Goal: Task Accomplishment & Management: Complete application form

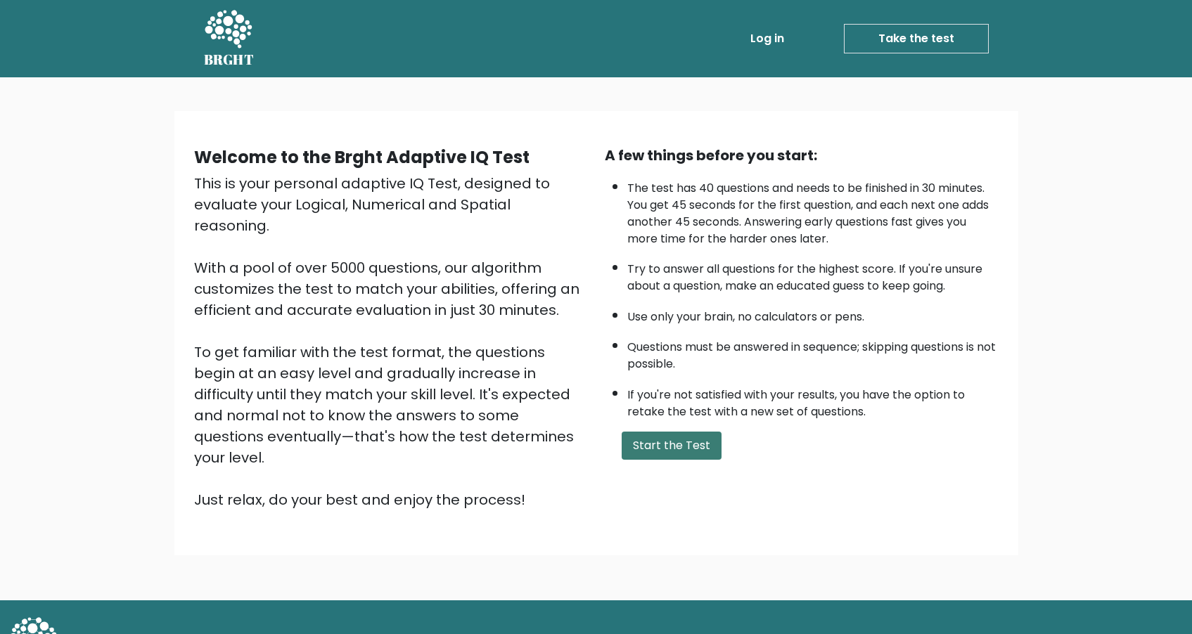
click at [675, 433] on button "Start the Test" at bounding box center [672, 446] width 100 height 28
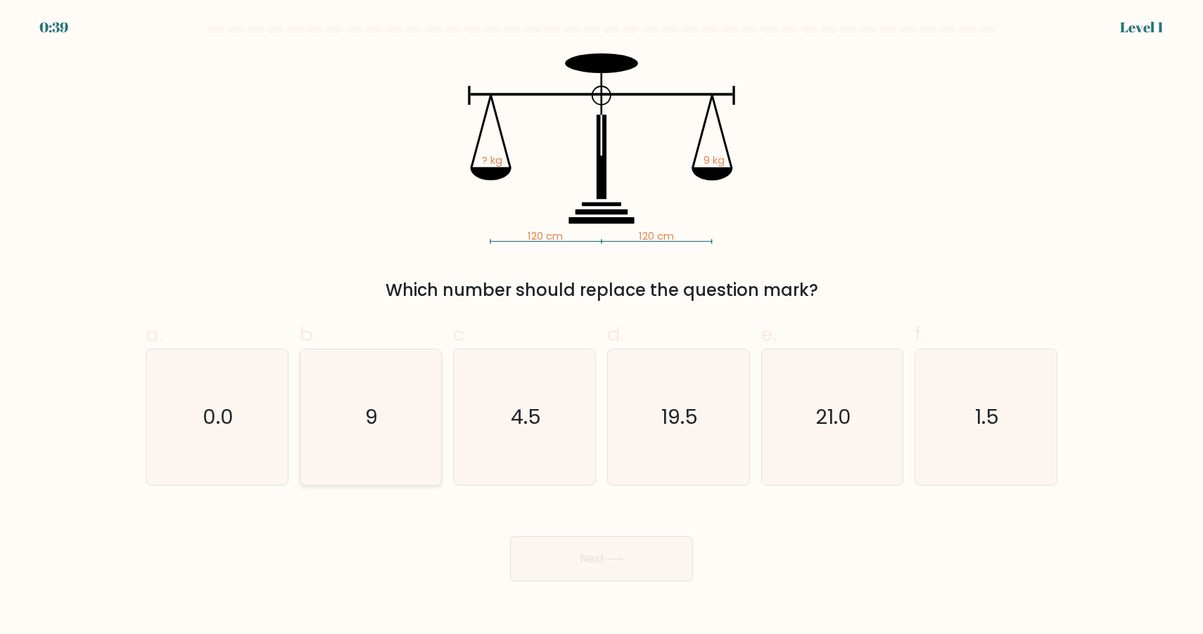
click at [392, 442] on icon "9" at bounding box center [370, 418] width 136 height 136
click at [601, 326] on input "b. 9" at bounding box center [601, 321] width 1 height 9
radio input "true"
click at [589, 546] on button "Next" at bounding box center [601, 559] width 183 height 45
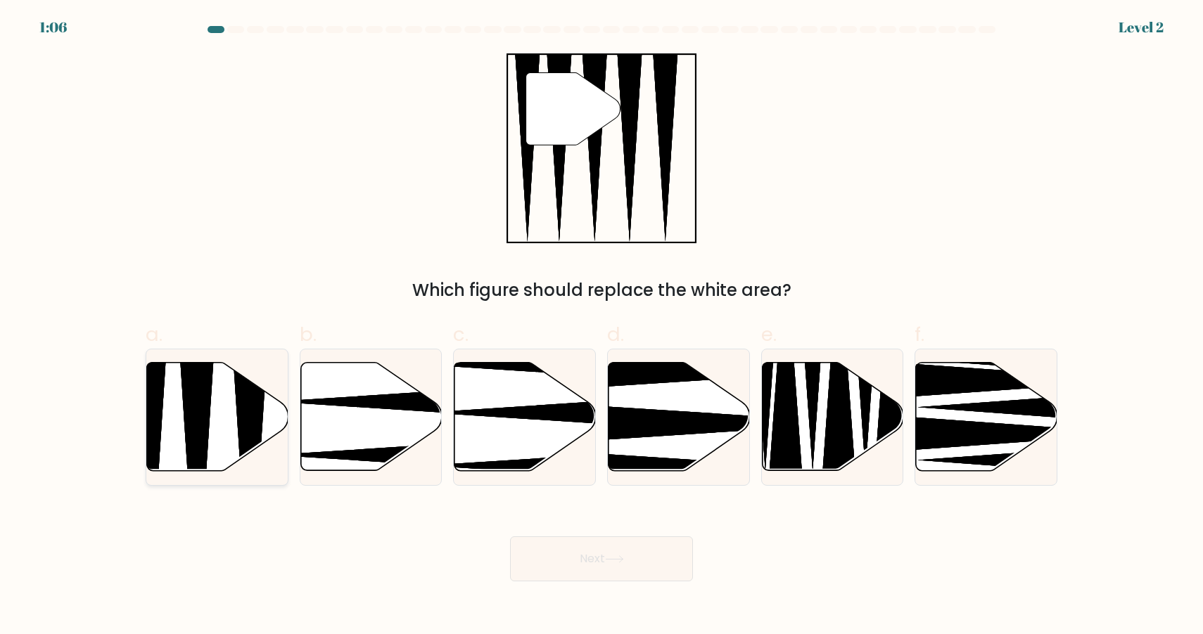
click at [195, 449] on icon at bounding box center [197, 475] width 37 height 281
click at [601, 326] on input "a." at bounding box center [601, 321] width 1 height 9
radio input "true"
click at [604, 562] on button "Next" at bounding box center [601, 559] width 183 height 45
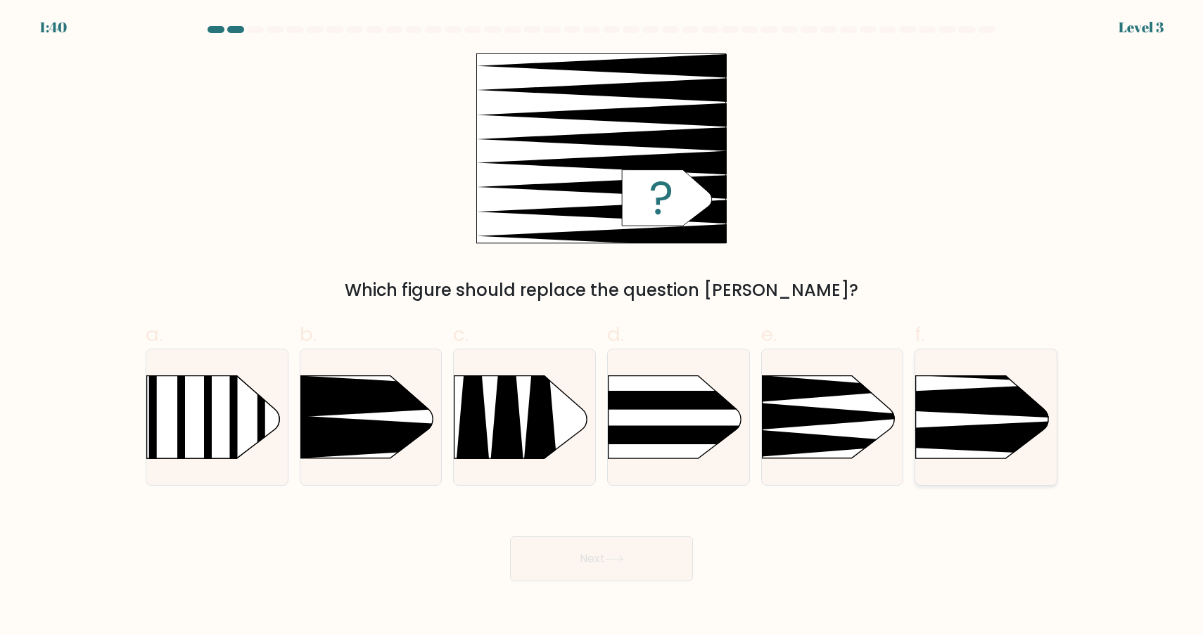
click at [994, 423] on rect at bounding box center [884, 344] width 367 height 279
click at [602, 326] on input "f." at bounding box center [601, 321] width 1 height 9
radio input "true"
click at [658, 544] on button "Next" at bounding box center [601, 559] width 183 height 45
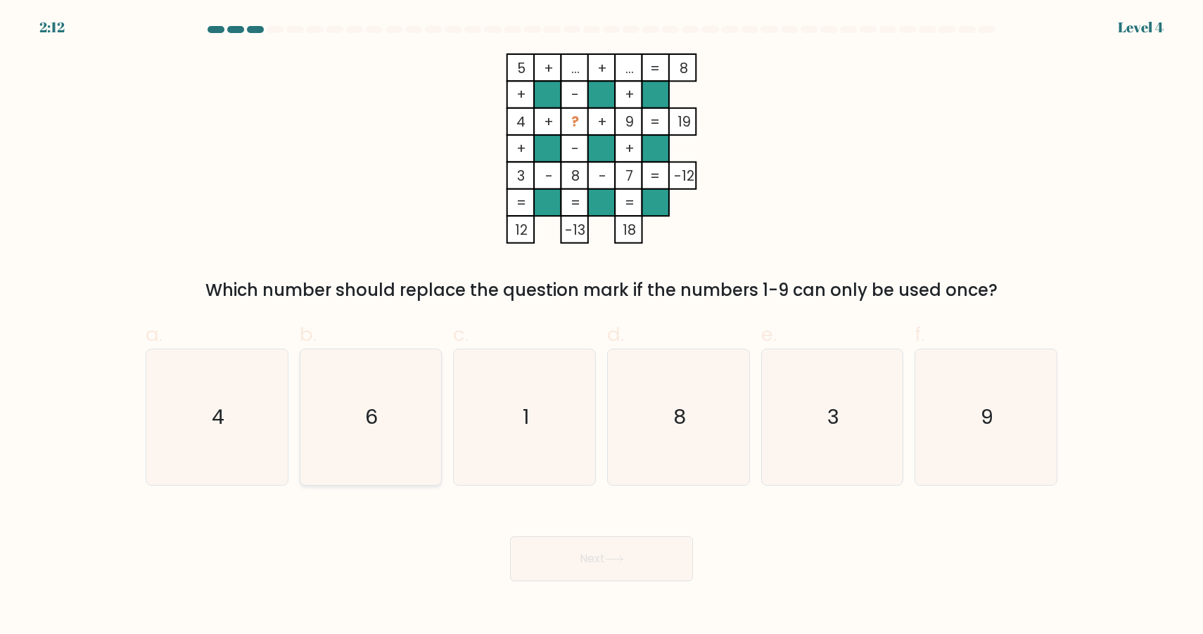
click at [366, 404] on text "6" at bounding box center [372, 417] width 13 height 28
click at [601, 326] on input "b. 6" at bounding box center [601, 321] width 1 height 9
radio input "true"
click at [632, 563] on button "Next" at bounding box center [601, 559] width 183 height 45
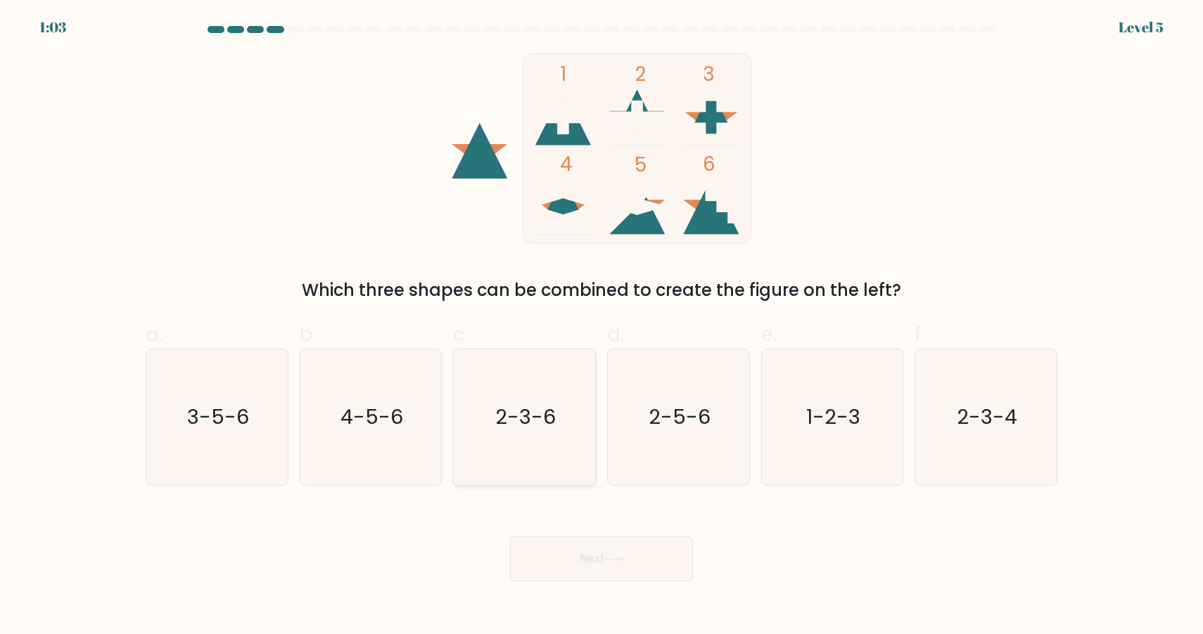
click at [536, 395] on icon "2-3-6" at bounding box center [524, 418] width 136 height 136
click at [601, 326] on input "c. 2-3-6" at bounding box center [601, 321] width 1 height 9
radio input "true"
click at [602, 561] on button "Next" at bounding box center [601, 559] width 183 height 45
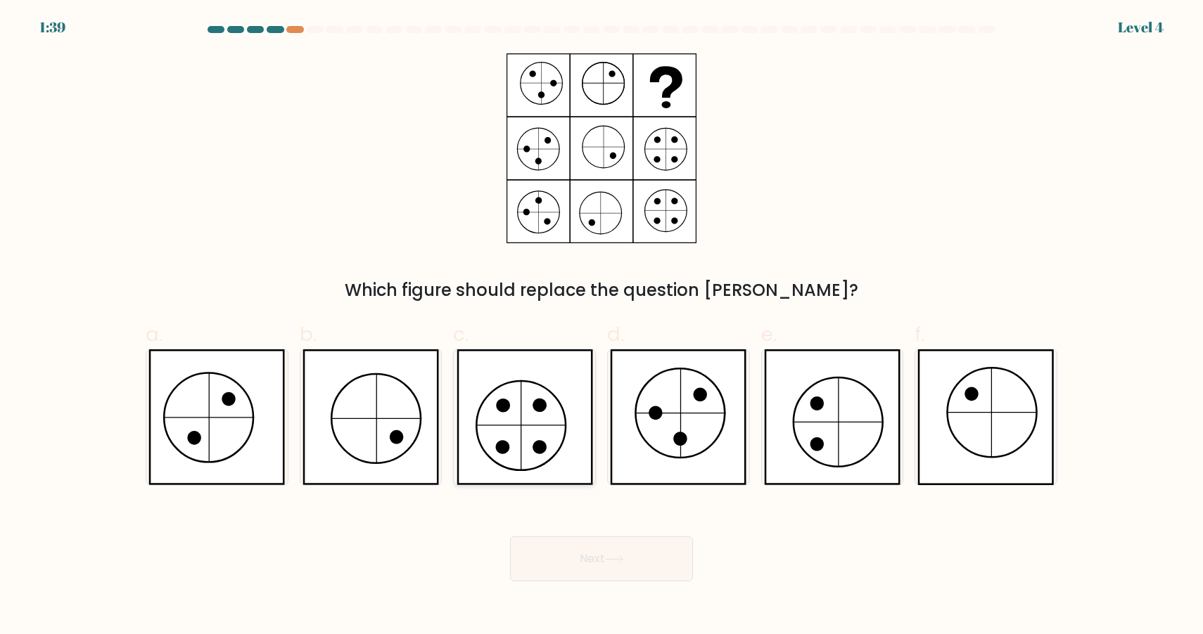
click at [505, 412] on icon at bounding box center [524, 418] width 136 height 136
click at [601, 326] on input "c." at bounding box center [601, 321] width 1 height 9
radio input "true"
click at [579, 575] on button "Next" at bounding box center [601, 559] width 183 height 45
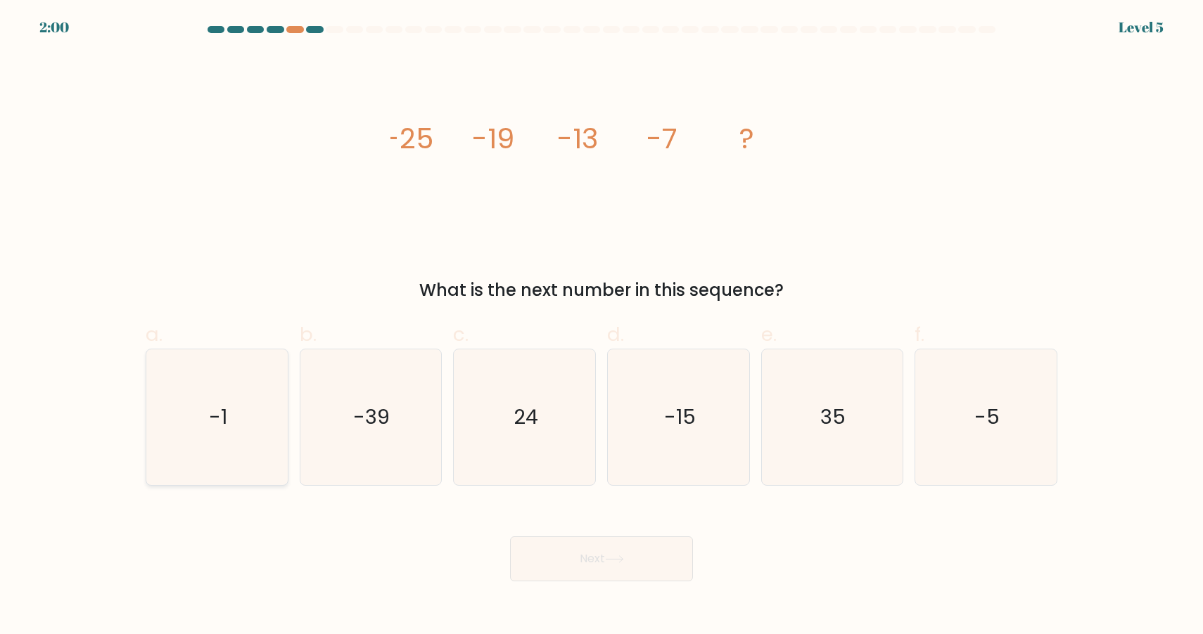
click at [203, 380] on icon "-1" at bounding box center [217, 418] width 136 height 136
click at [601, 326] on input "a. -1" at bounding box center [601, 321] width 1 height 9
radio input "true"
click at [575, 566] on button "Next" at bounding box center [601, 559] width 183 height 45
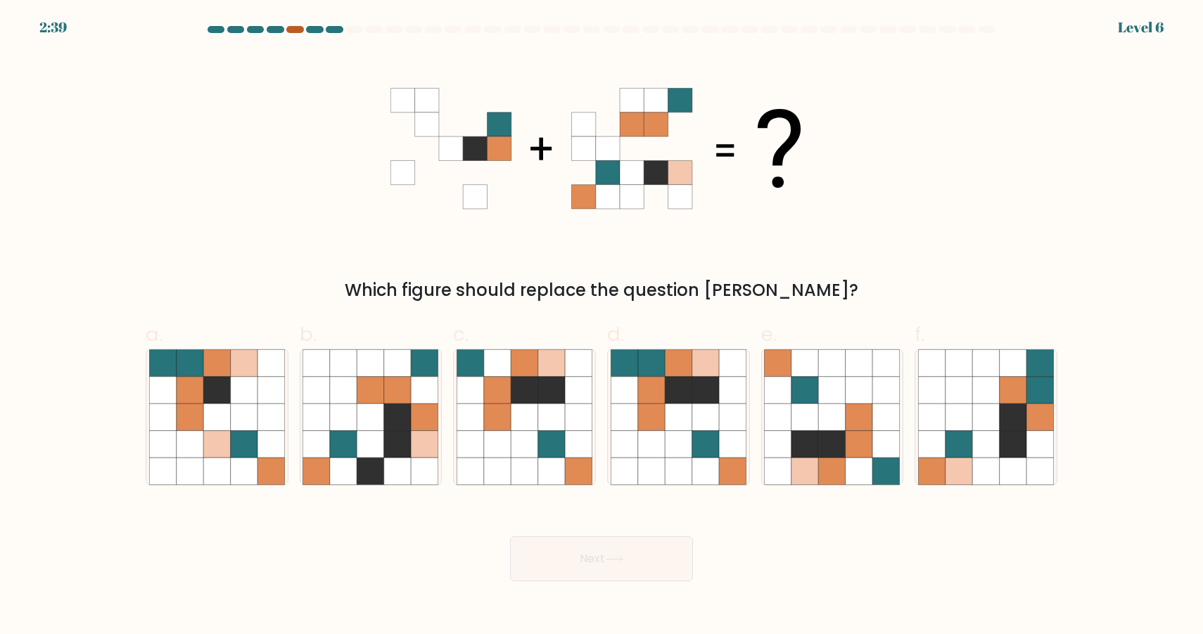
click at [292, 30] on div at bounding box center [294, 29] width 17 height 7
click at [1002, 430] on icon at bounding box center [1012, 417] width 27 height 27
click at [602, 326] on input "f." at bounding box center [601, 321] width 1 height 9
radio input "true"
click at [632, 560] on button "Next" at bounding box center [601, 559] width 183 height 45
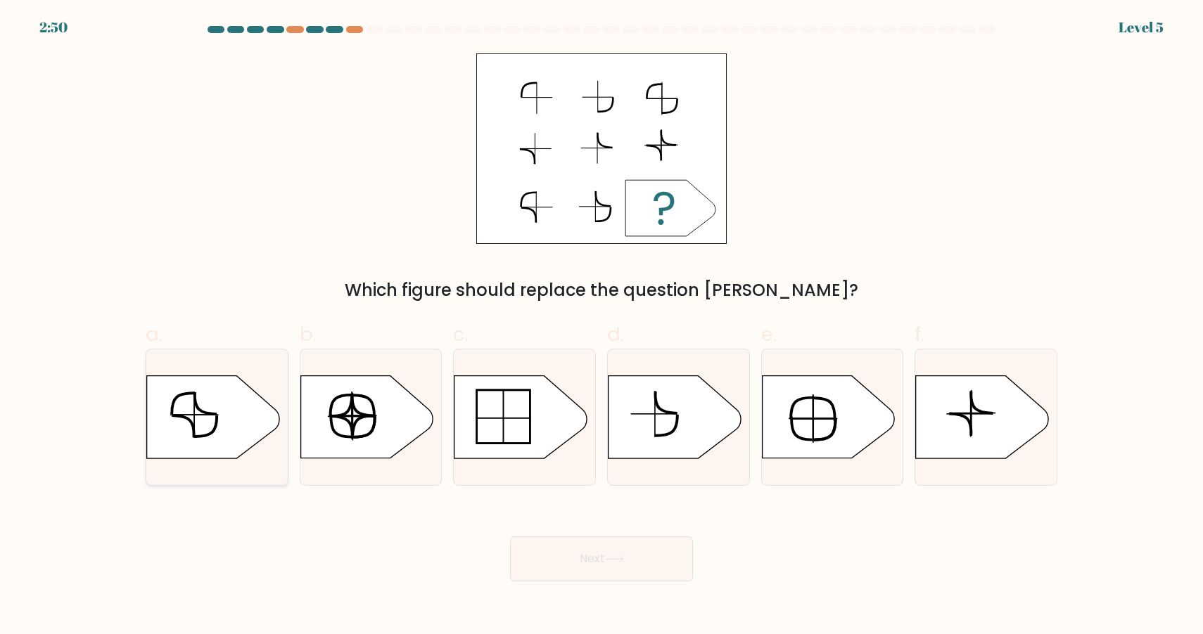
click at [238, 421] on icon at bounding box center [213, 417] width 132 height 82
click at [601, 326] on input "a." at bounding box center [601, 321] width 1 height 9
radio input "true"
click at [640, 546] on button "Next" at bounding box center [601, 559] width 183 height 45
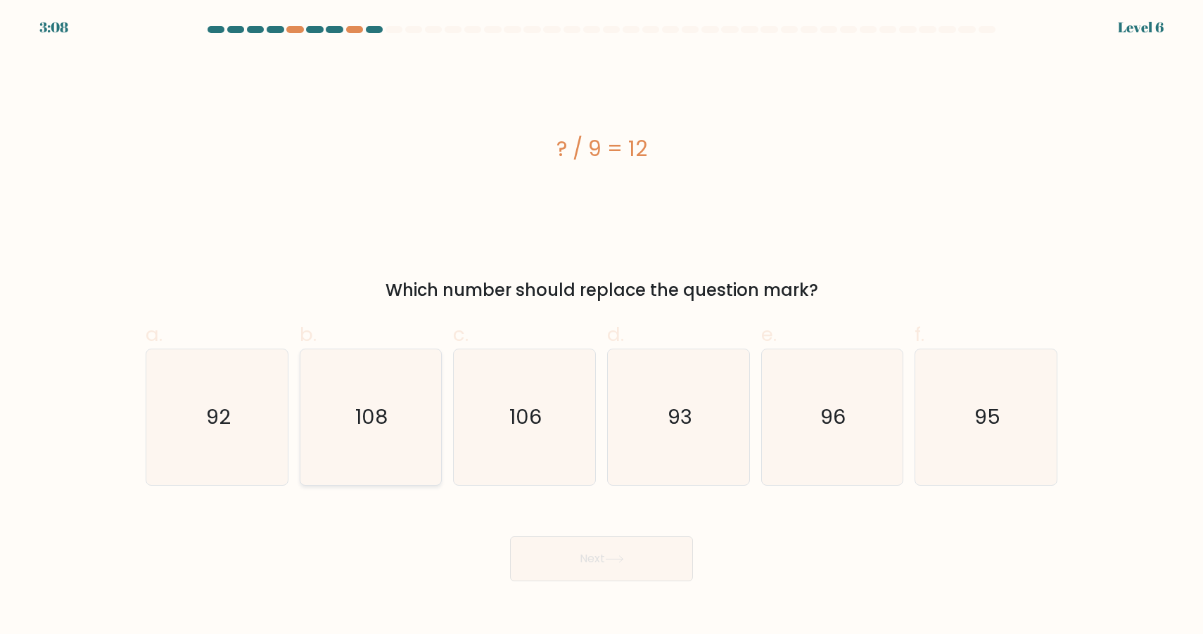
click at [420, 414] on icon "108" at bounding box center [370, 418] width 136 height 136
click at [601, 326] on input "b. 108" at bounding box center [601, 321] width 1 height 9
radio input "true"
click at [528, 558] on button "Next" at bounding box center [601, 559] width 183 height 45
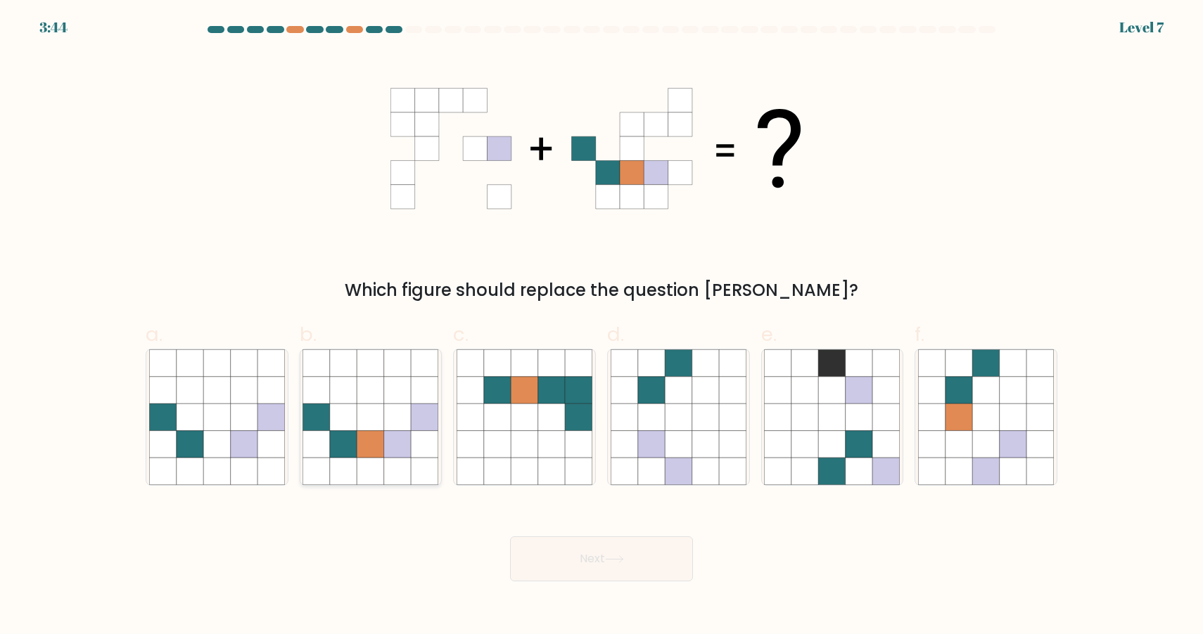
click at [408, 427] on icon at bounding box center [397, 417] width 27 height 27
click at [601, 326] on input "b." at bounding box center [601, 321] width 1 height 9
radio input "true"
click at [597, 546] on button "Next" at bounding box center [601, 559] width 183 height 45
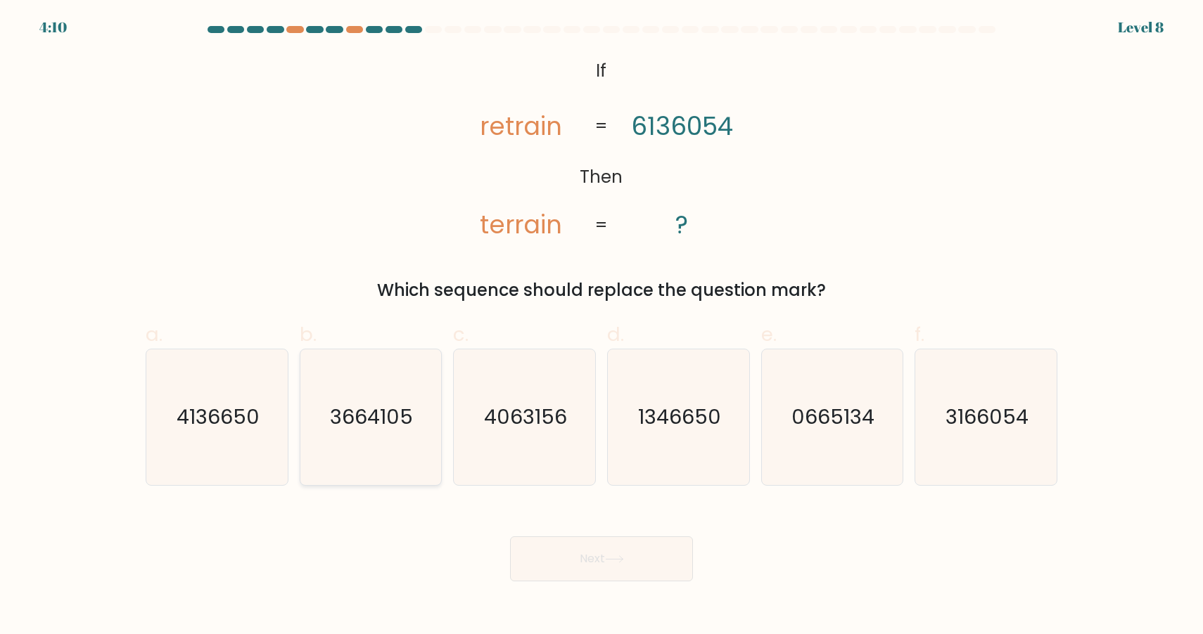
click at [411, 387] on icon "3664105" at bounding box center [370, 418] width 136 height 136
click at [601, 326] on input "b. 3664105" at bounding box center [601, 321] width 1 height 9
radio input "true"
click at [989, 411] on text "3166054" at bounding box center [987, 417] width 83 height 28
click at [602, 326] on input "f. 3166054" at bounding box center [601, 321] width 1 height 9
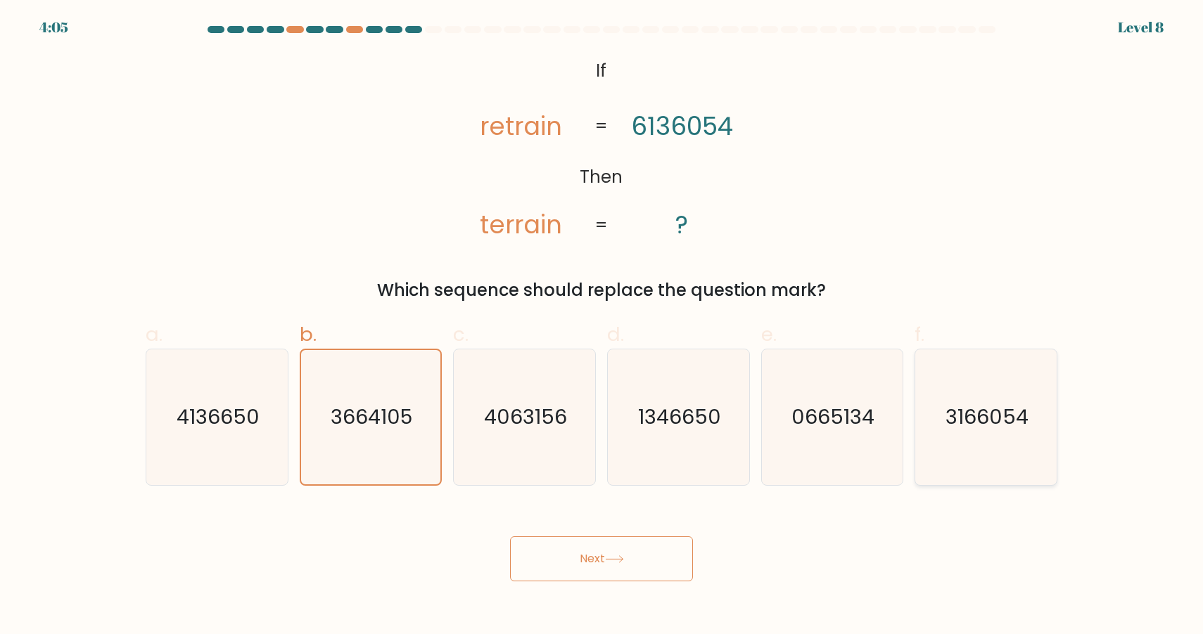
radio input "true"
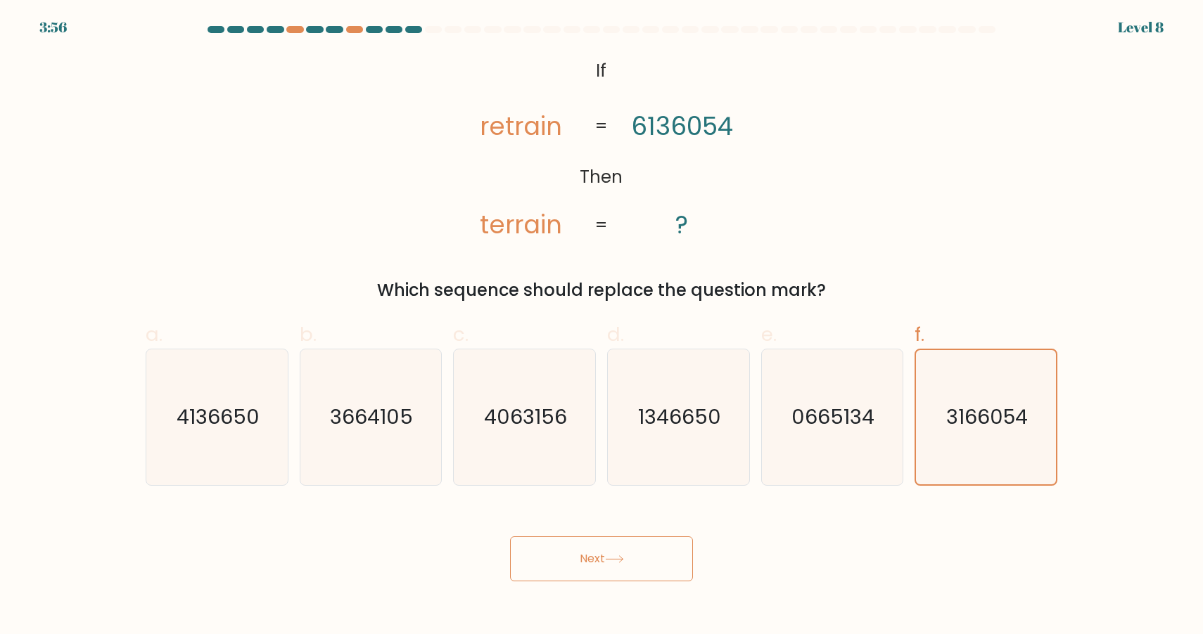
click at [645, 581] on button "Next" at bounding box center [601, 559] width 183 height 45
click at [651, 568] on button "Next" at bounding box center [601, 559] width 183 height 45
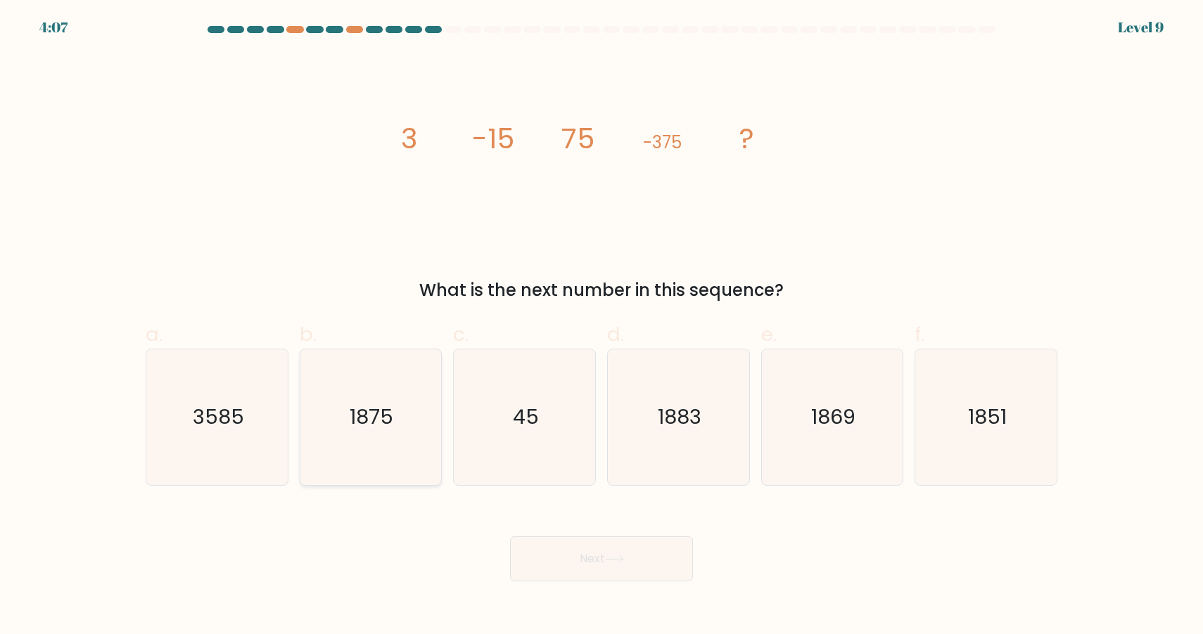
click at [380, 403] on text "1875" at bounding box center [372, 417] width 44 height 28
click at [601, 326] on input "b. 1875" at bounding box center [601, 321] width 1 height 9
radio input "true"
click at [587, 573] on button "Next" at bounding box center [601, 559] width 183 height 45
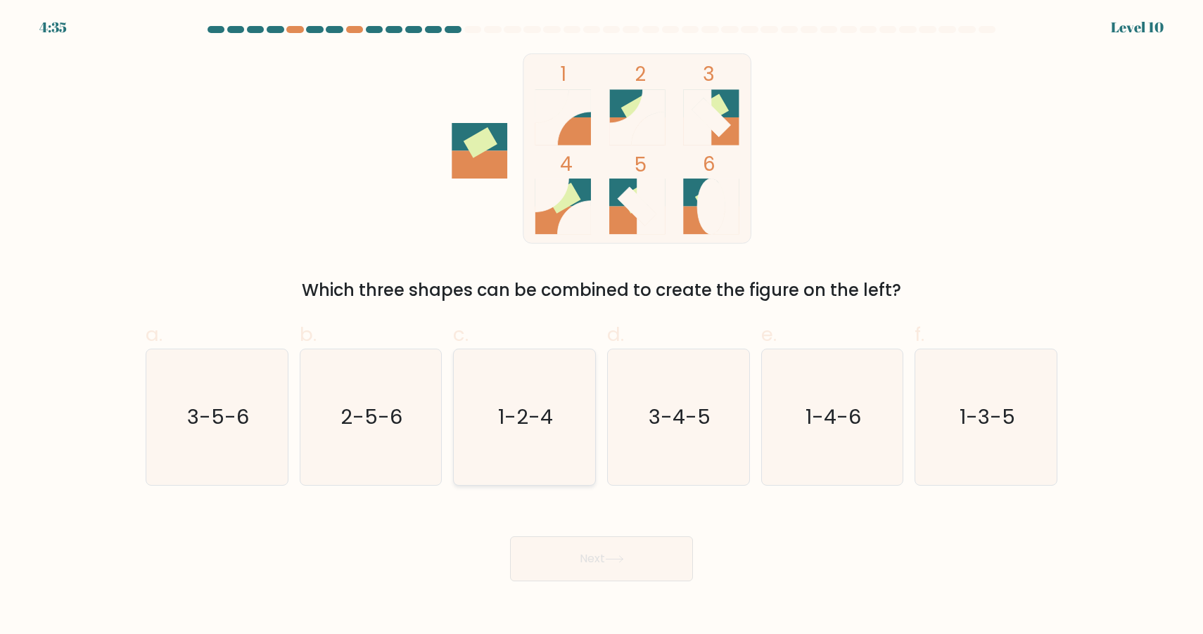
click at [545, 384] on icon "1-2-4" at bounding box center [524, 418] width 136 height 136
click at [601, 326] on input "c. 1-2-4" at bounding box center [601, 321] width 1 height 9
radio input "true"
click at [597, 559] on button "Next" at bounding box center [601, 559] width 183 height 45
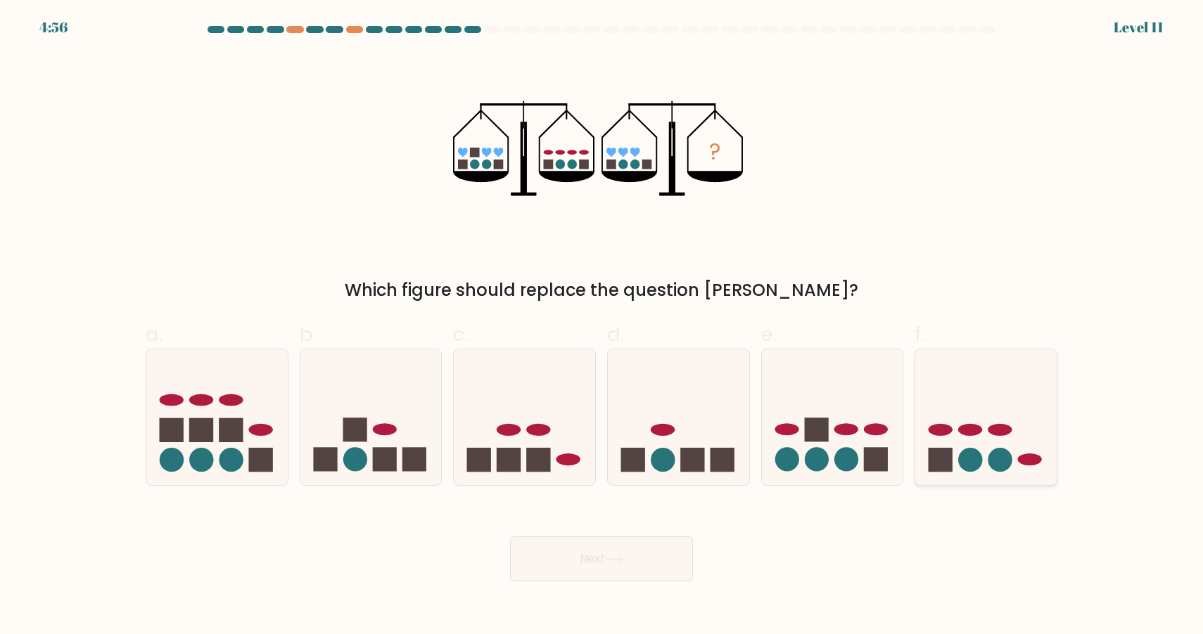
click at [1006, 432] on ellipse at bounding box center [999, 430] width 24 height 12
click at [602, 326] on input "f." at bounding box center [601, 321] width 1 height 9
radio input "true"
click at [632, 558] on button "Next" at bounding box center [601, 559] width 183 height 45
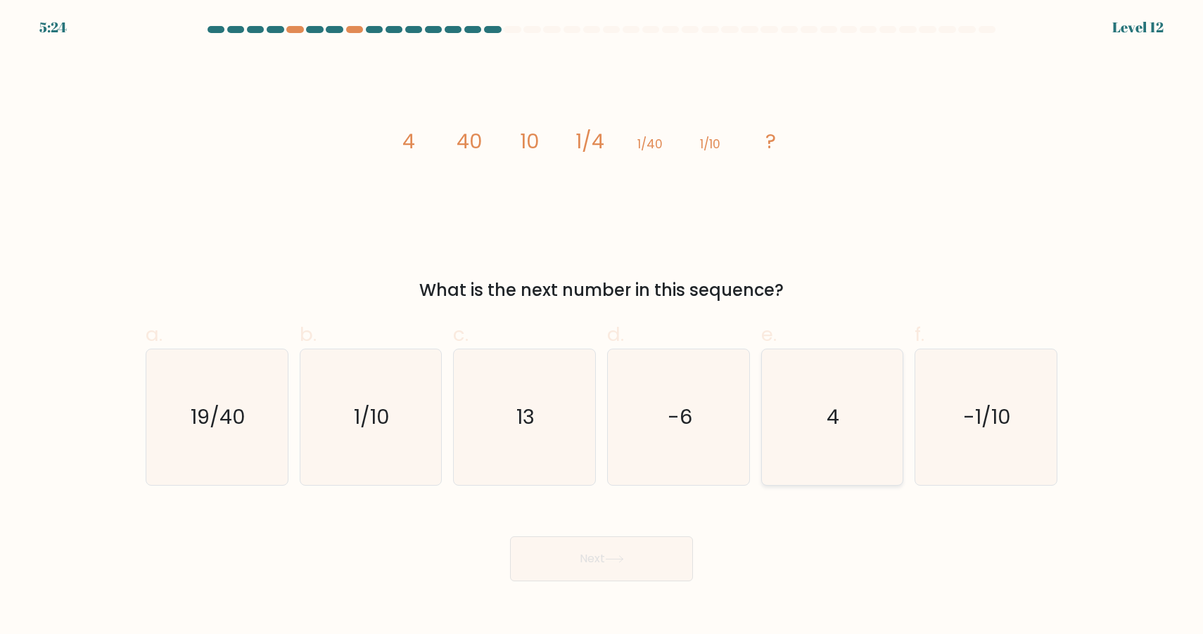
click at [812, 421] on icon "4" at bounding box center [832, 418] width 136 height 136
click at [602, 326] on input "e. 4" at bounding box center [601, 321] width 1 height 9
radio input "true"
click at [580, 547] on button "Next" at bounding box center [601, 559] width 183 height 45
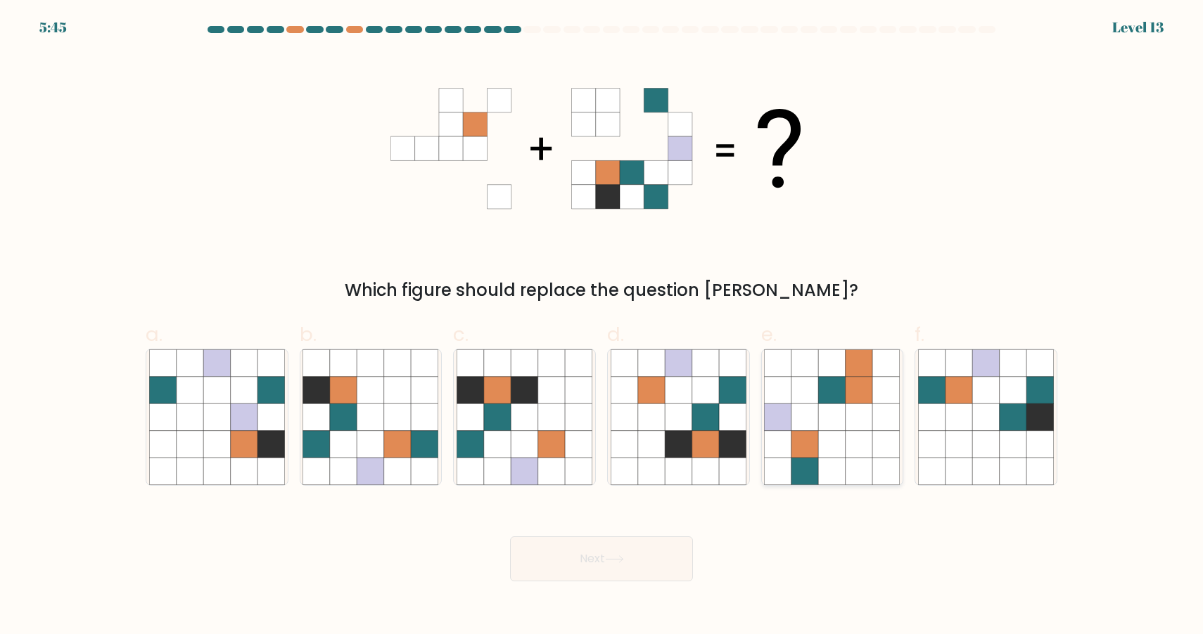
click at [811, 423] on icon at bounding box center [804, 417] width 27 height 27
click at [602, 326] on input "e." at bounding box center [601, 321] width 1 height 9
radio input "true"
click at [640, 570] on button "Next" at bounding box center [601, 559] width 183 height 45
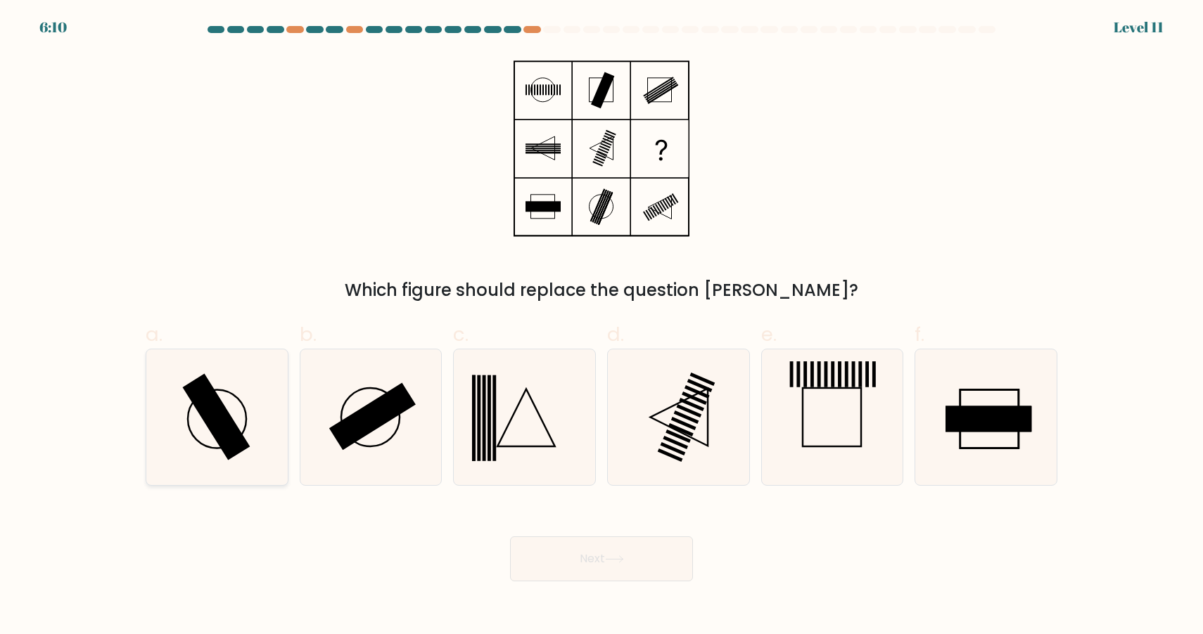
click at [201, 421] on icon at bounding box center [217, 418] width 136 height 136
click at [601, 326] on input "a." at bounding box center [601, 321] width 1 height 9
radio input "true"
click at [641, 565] on button "Next" at bounding box center [601, 559] width 183 height 45
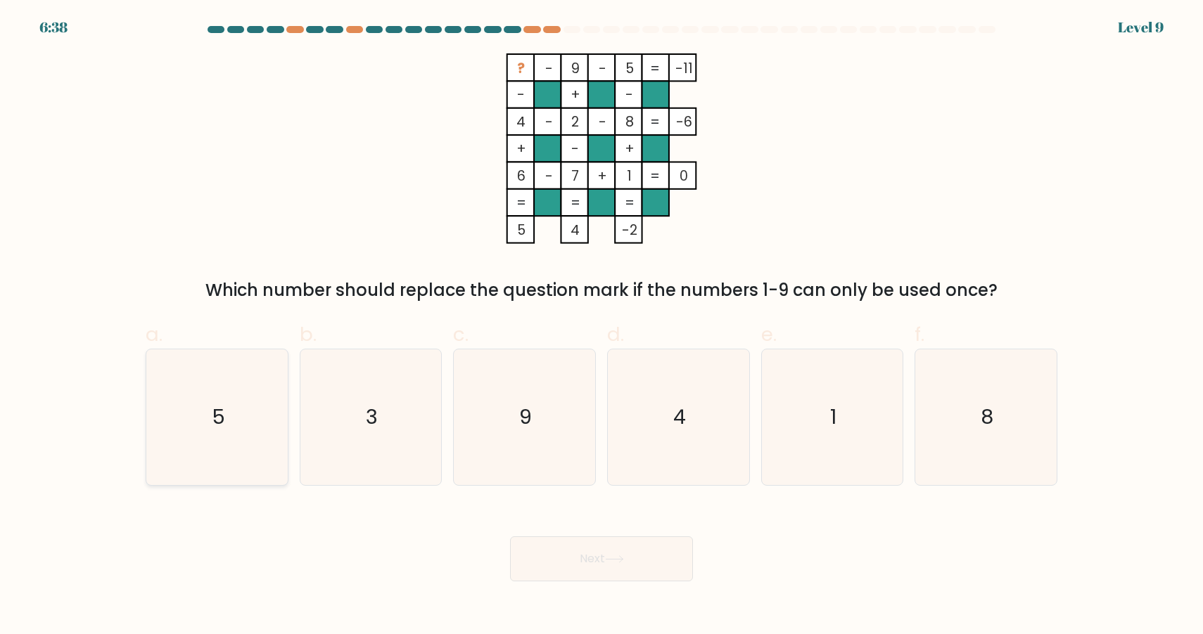
click at [222, 418] on text "5" at bounding box center [218, 417] width 13 height 28
click at [601, 326] on input "a. 5" at bounding box center [601, 321] width 1 height 9
radio input "true"
click at [617, 555] on button "Next" at bounding box center [601, 559] width 183 height 45
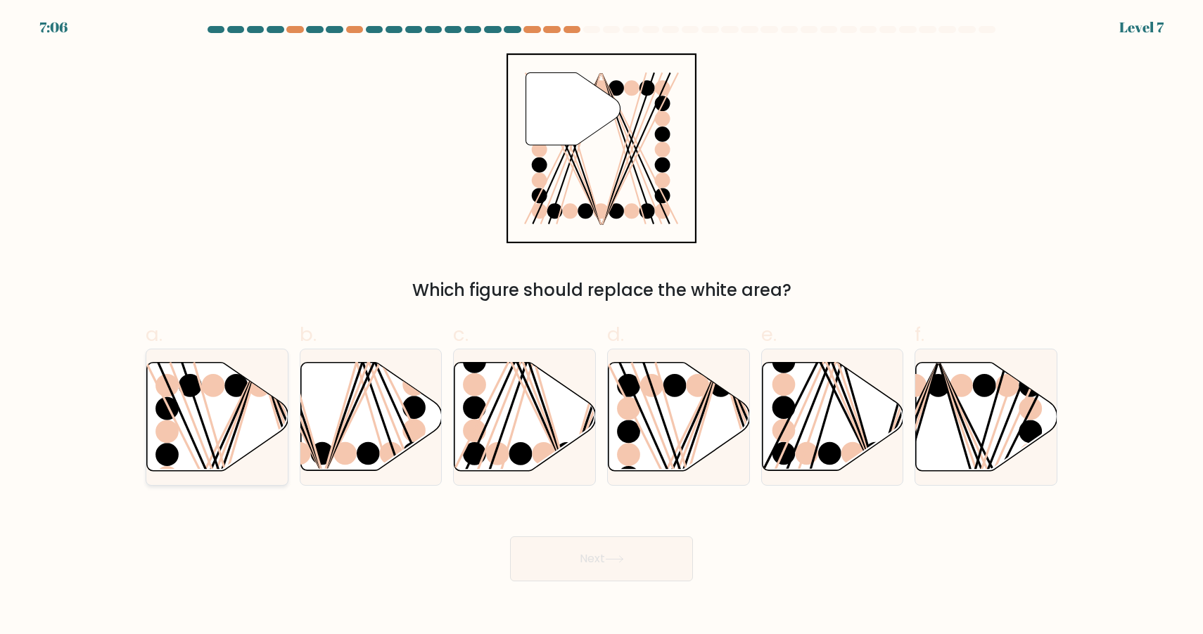
click at [226, 418] on icon at bounding box center [217, 417] width 141 height 108
click at [601, 326] on input "a." at bounding box center [601, 321] width 1 height 9
radio input "true"
click at [650, 554] on button "Next" at bounding box center [601, 559] width 183 height 45
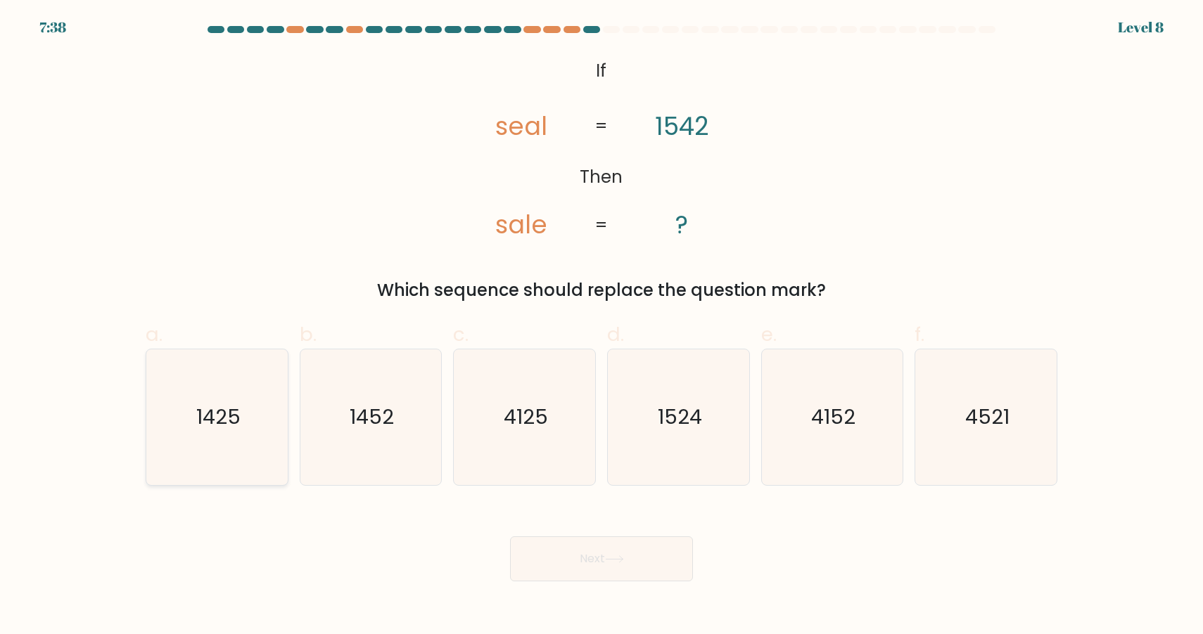
click at [254, 405] on icon "1425" at bounding box center [217, 418] width 136 height 136
click at [601, 326] on input "a. 1425" at bounding box center [601, 321] width 1 height 9
radio input "true"
click at [602, 581] on body "7:38 Level 8 If" at bounding box center [601, 317] width 1203 height 634
click at [614, 561] on icon at bounding box center [614, 560] width 19 height 8
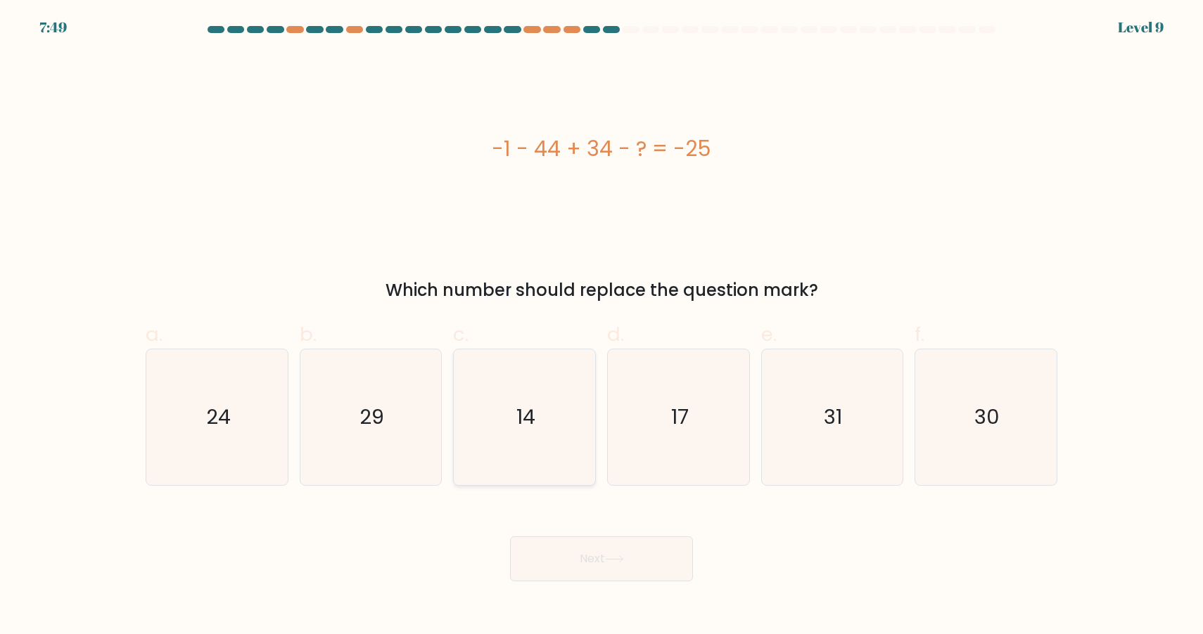
click at [546, 398] on icon "14" at bounding box center [524, 418] width 136 height 136
click at [601, 326] on input "c. 14" at bounding box center [601, 321] width 1 height 9
radio input "true"
click at [562, 582] on body "7:49 Level 9 a." at bounding box center [601, 317] width 1203 height 634
click at [574, 568] on button "Next" at bounding box center [601, 559] width 183 height 45
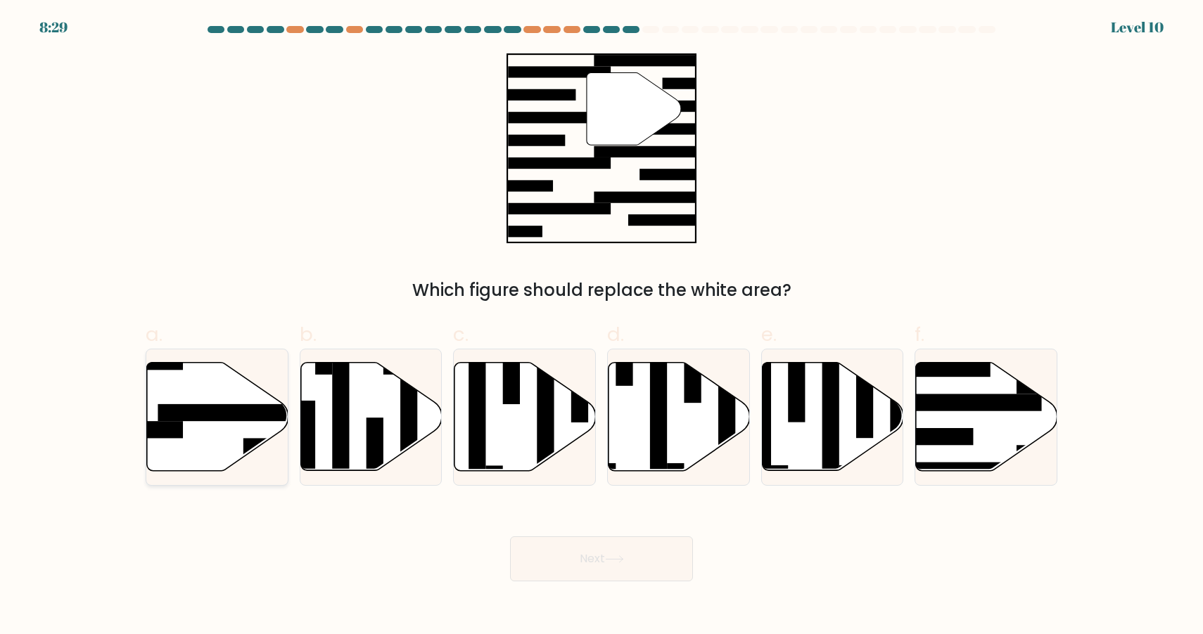
click at [231, 409] on rect at bounding box center [234, 412] width 153 height 17
click at [601, 326] on input "a." at bounding box center [601, 321] width 1 height 9
radio input "true"
click at [610, 547] on button "Next" at bounding box center [601, 559] width 183 height 45
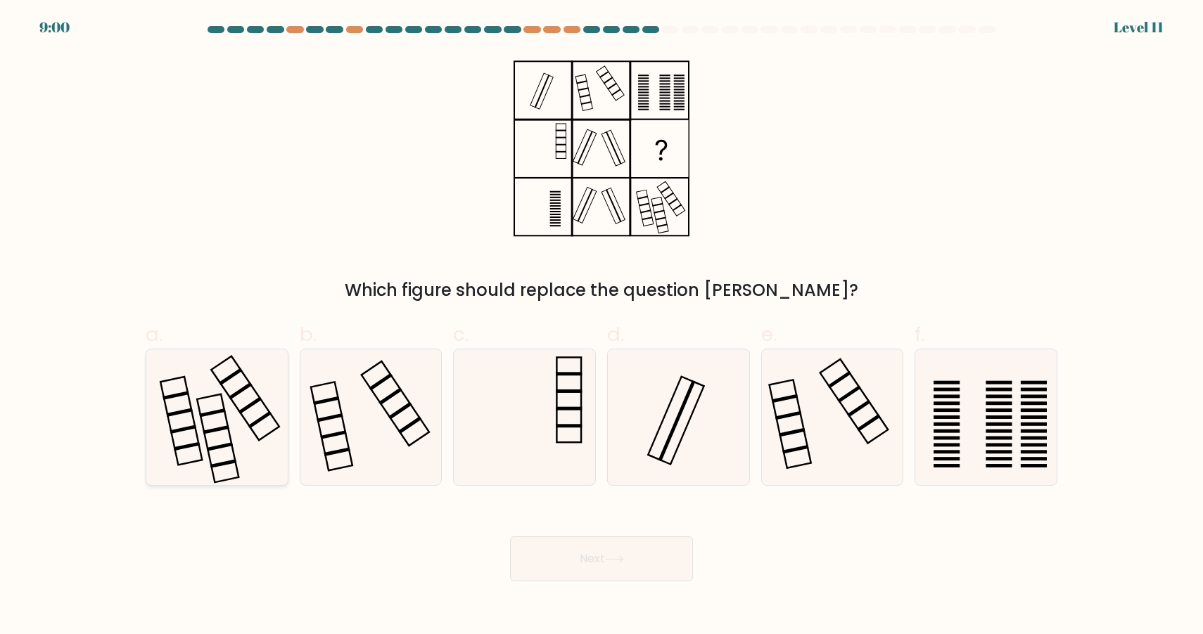
click at [193, 403] on icon at bounding box center [217, 418] width 136 height 136
click at [601, 326] on input "a." at bounding box center [601, 321] width 1 height 9
radio input "true"
click at [1008, 397] on rect at bounding box center [998, 397] width 26 height 4
click at [602, 326] on input "f." at bounding box center [601, 321] width 1 height 9
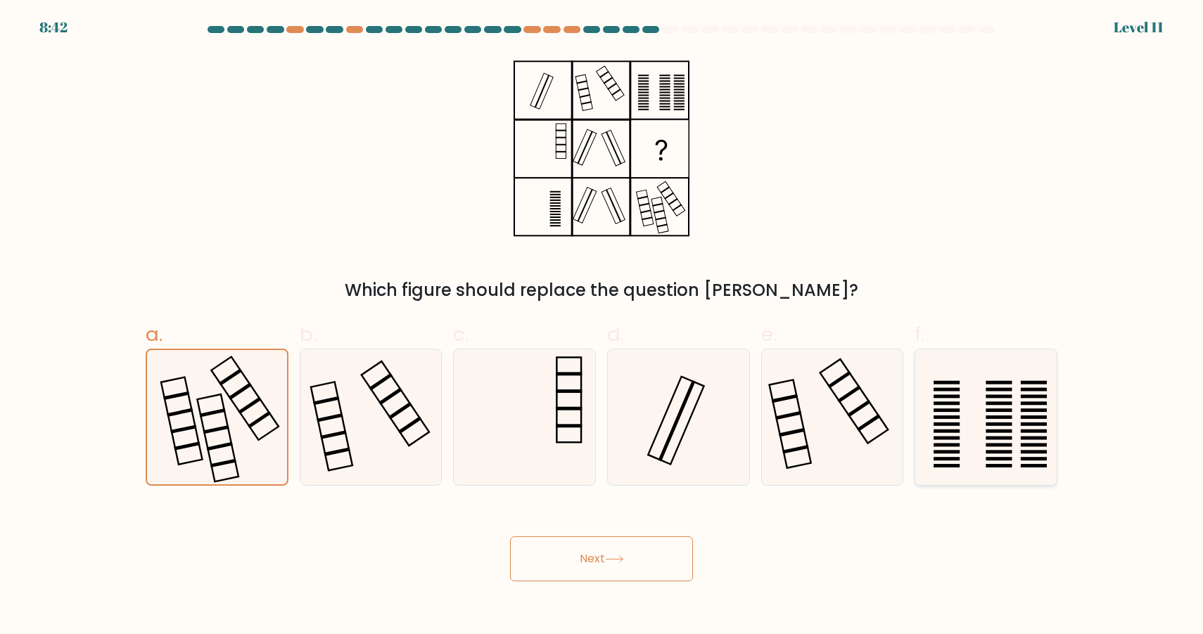
radio input "true"
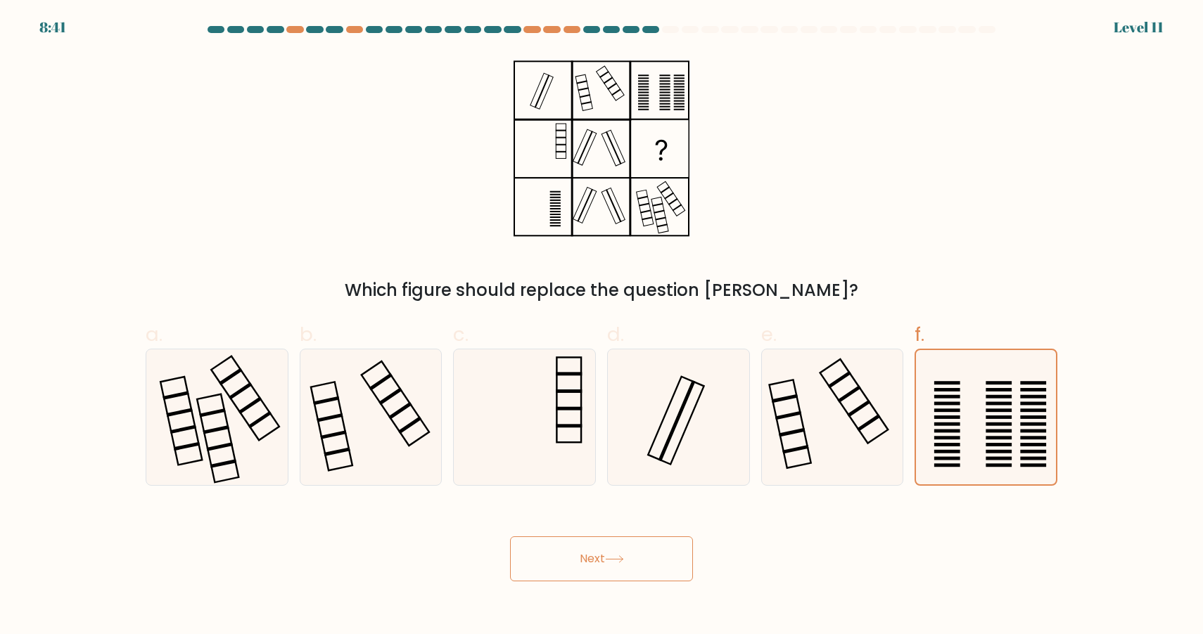
click at [639, 572] on button "Next" at bounding box center [601, 559] width 183 height 45
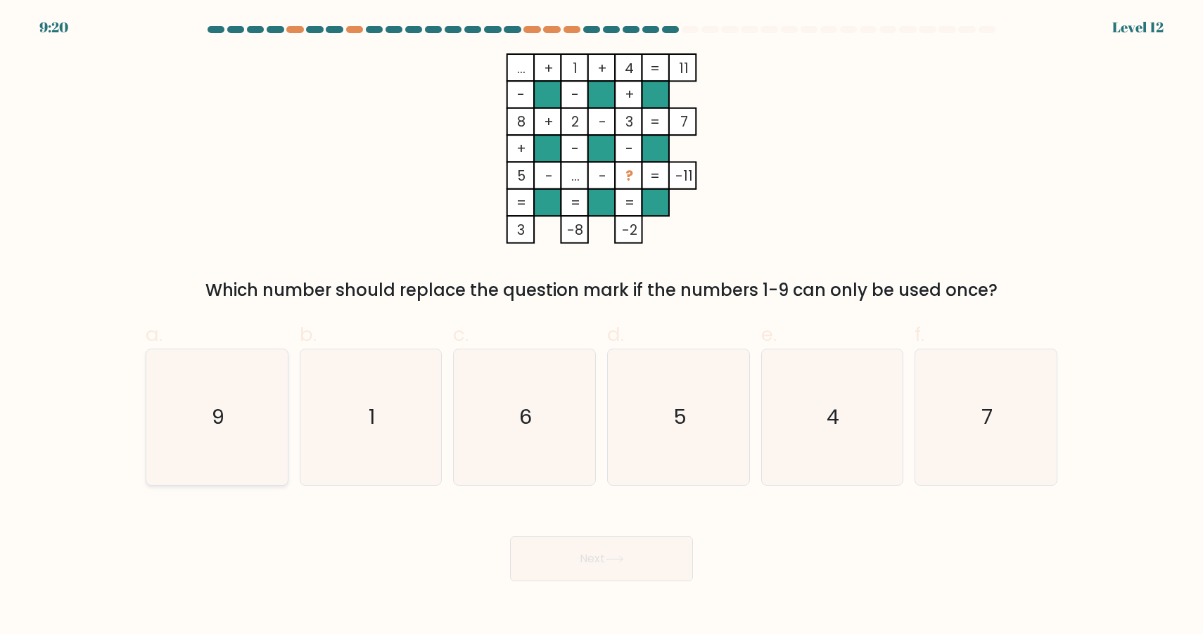
click at [260, 393] on icon "9" at bounding box center [217, 418] width 136 height 136
click at [601, 326] on input "a. 9" at bounding box center [601, 321] width 1 height 9
radio input "true"
click at [584, 576] on button "Next" at bounding box center [601, 559] width 183 height 45
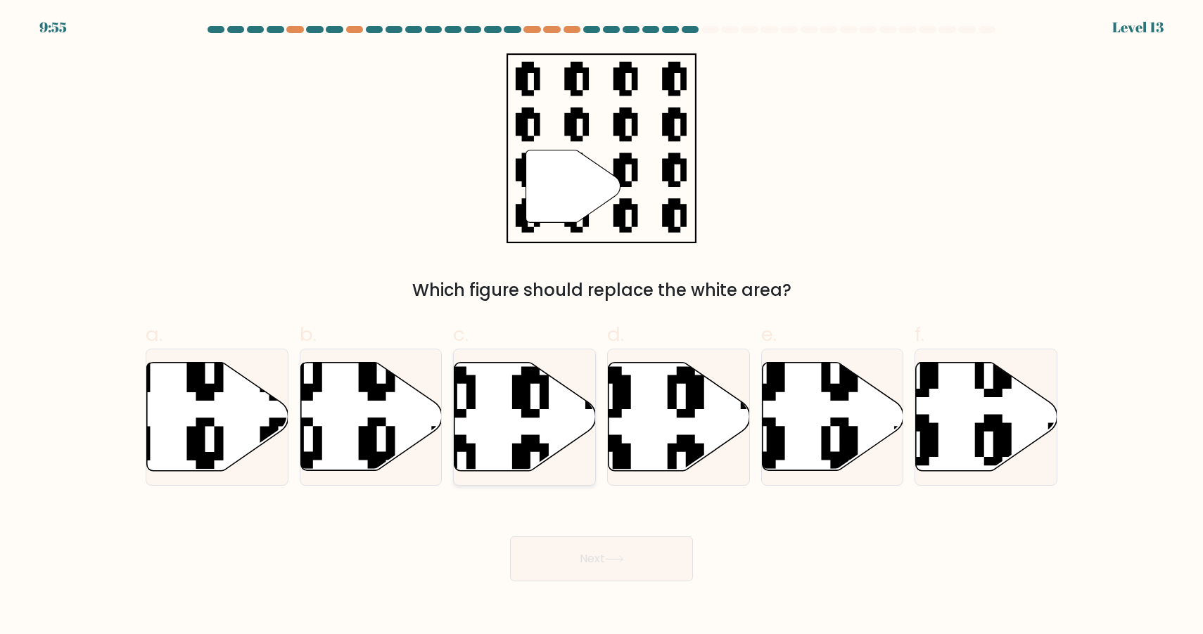
click at [515, 399] on icon at bounding box center [567, 358] width 256 height 256
click at [601, 326] on input "c." at bounding box center [601, 321] width 1 height 9
radio input "true"
click at [630, 556] on button "Next" at bounding box center [601, 559] width 183 height 45
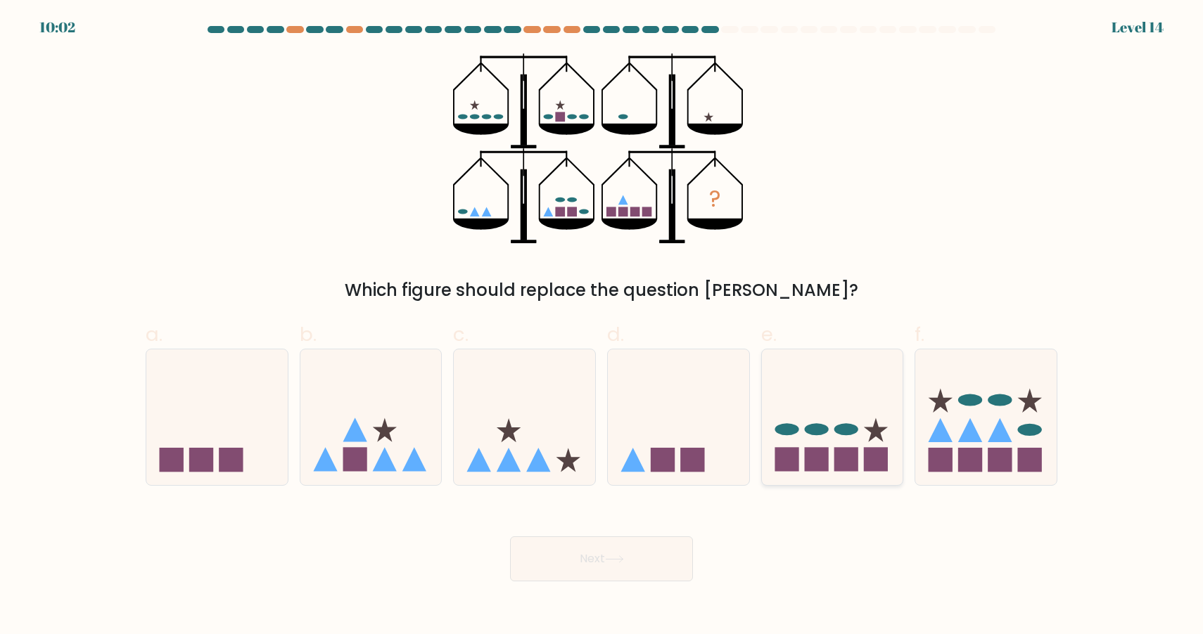
click at [869, 434] on icon at bounding box center [832, 417] width 141 height 117
click at [602, 326] on input "e." at bounding box center [601, 321] width 1 height 9
radio input "true"
click at [596, 545] on button "Next" at bounding box center [601, 559] width 183 height 45
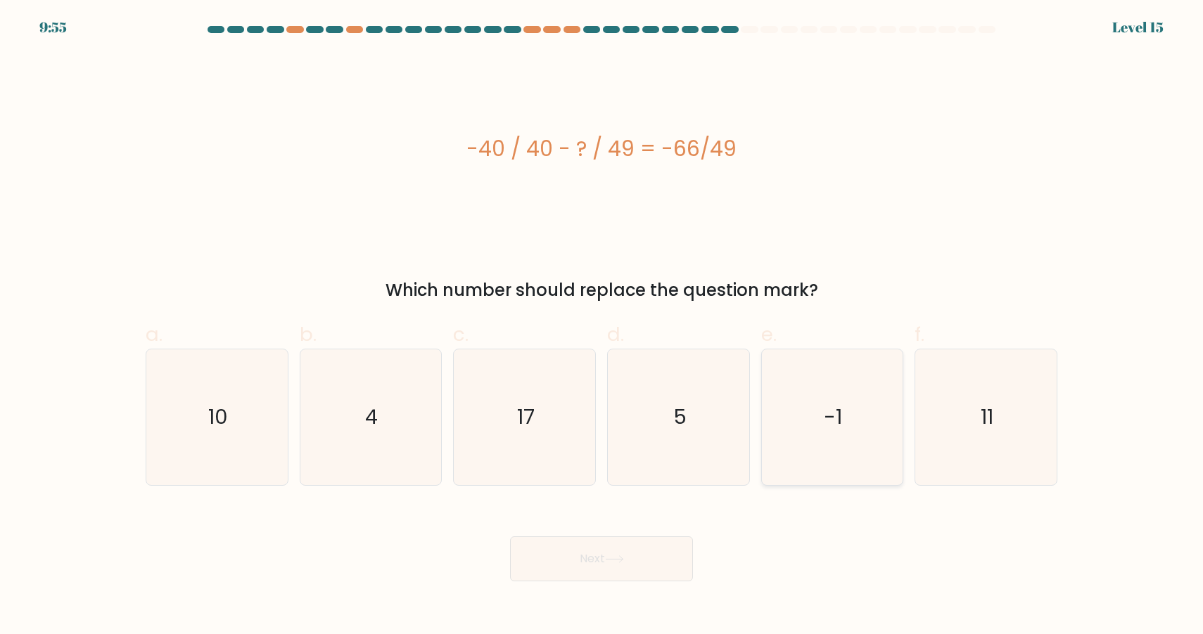
click at [859, 386] on icon "-1" at bounding box center [832, 418] width 136 height 136
click at [602, 326] on input "e. -1" at bounding box center [601, 321] width 1 height 9
radio input "true"
click at [595, 556] on button "Next" at bounding box center [601, 559] width 183 height 45
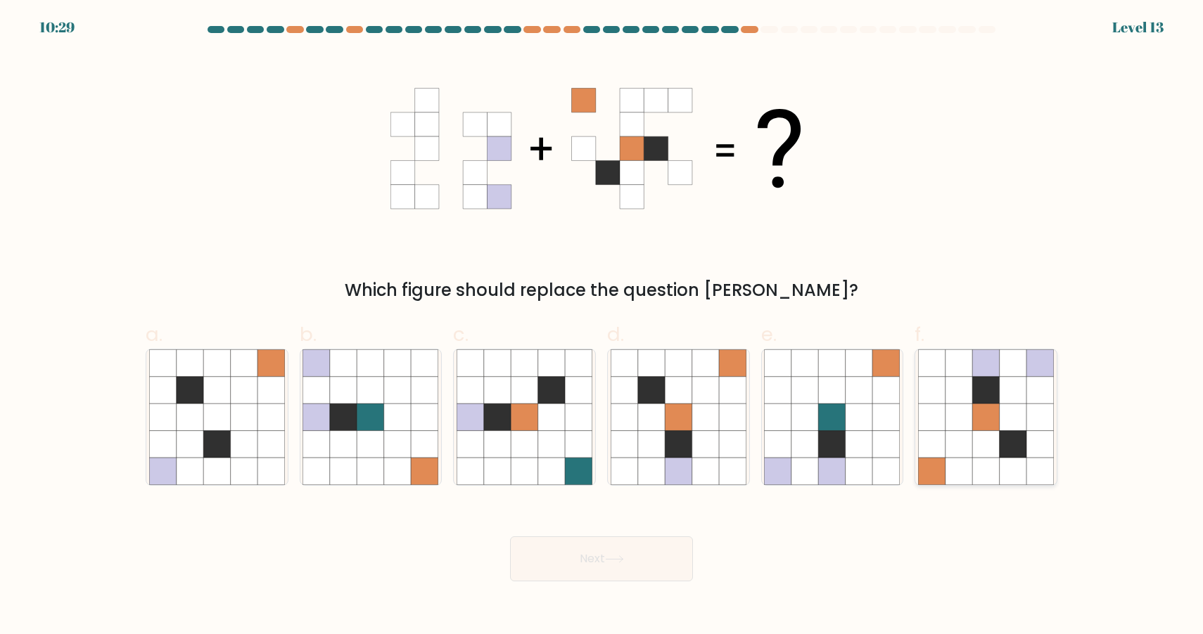
click at [1011, 421] on icon at bounding box center [1012, 417] width 27 height 27
click at [602, 326] on input "f." at bounding box center [601, 321] width 1 height 9
radio input "true"
click at [584, 546] on button "Next" at bounding box center [601, 559] width 183 height 45
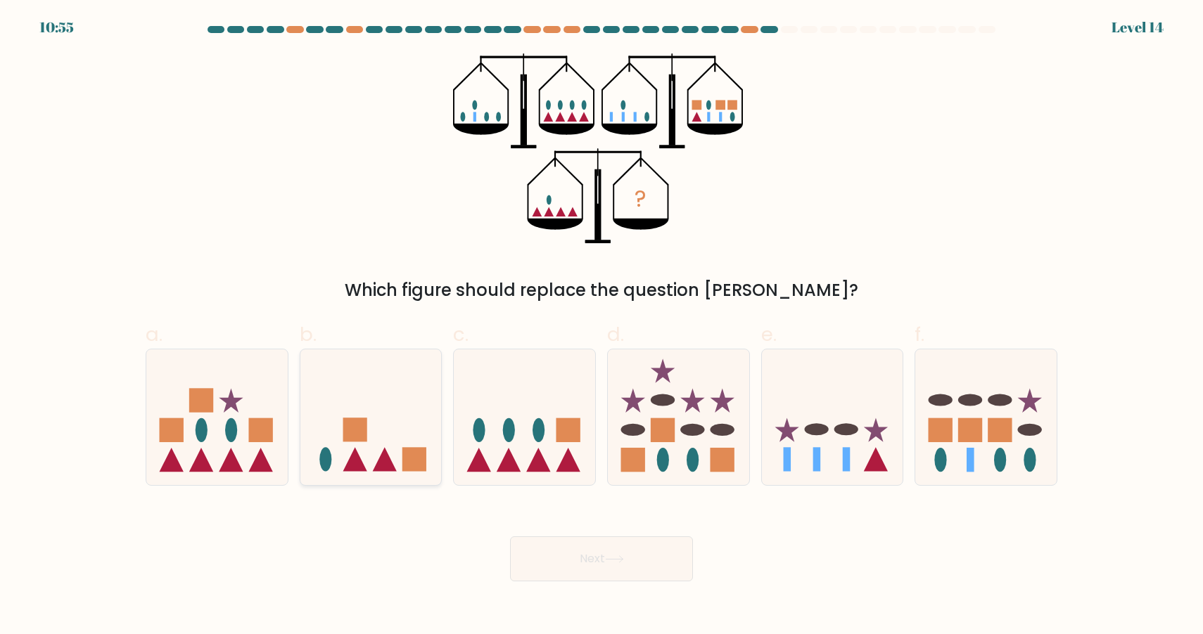
click at [433, 446] on icon at bounding box center [370, 417] width 141 height 117
click at [601, 326] on input "b." at bounding box center [601, 321] width 1 height 9
radio input "true"
click at [600, 539] on button "Next" at bounding box center [601, 559] width 183 height 45
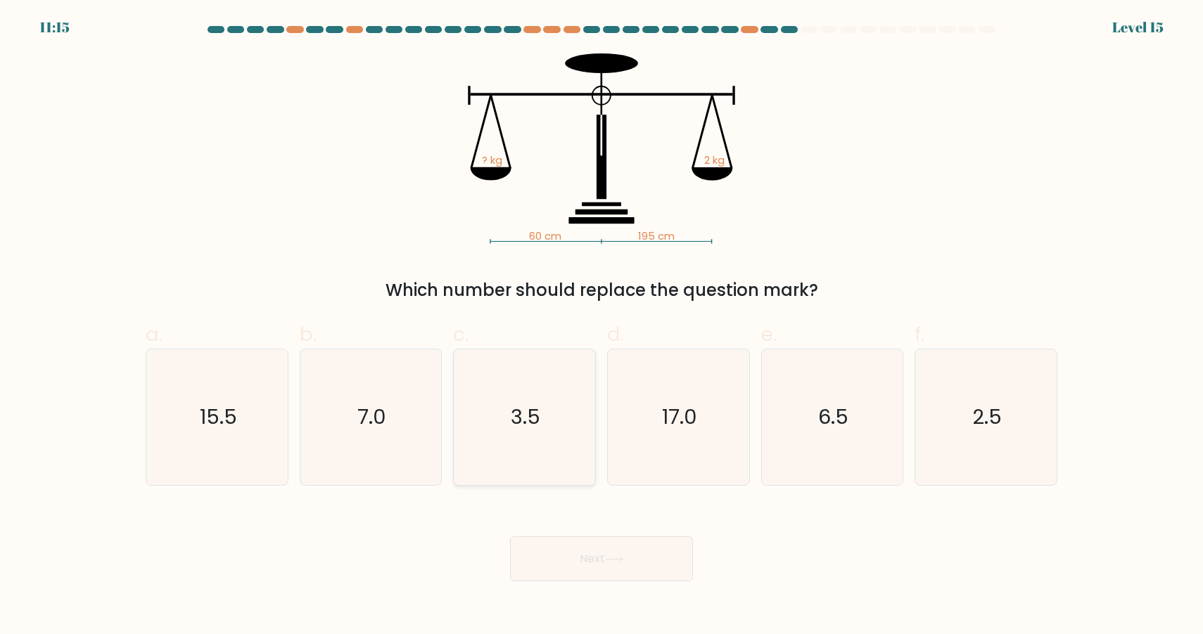
click at [523, 395] on icon "3.5" at bounding box center [524, 418] width 136 height 136
click at [601, 326] on input "c. 3.5" at bounding box center [601, 321] width 1 height 9
radio input "true"
click at [606, 577] on button "Next" at bounding box center [601, 559] width 183 height 45
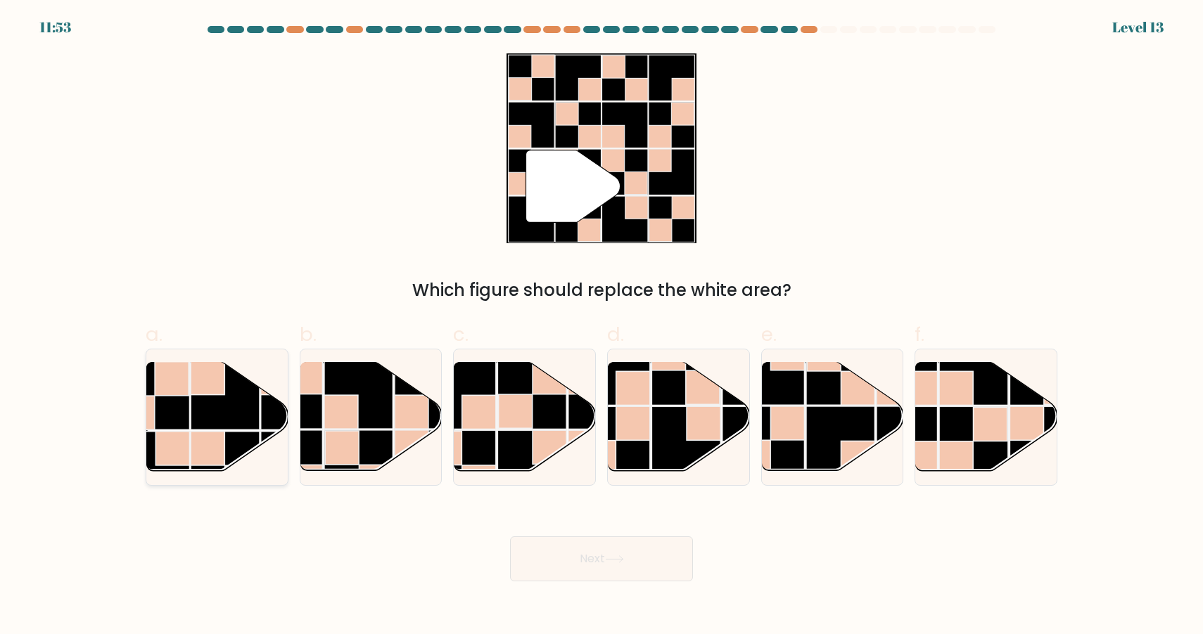
click at [193, 385] on rect at bounding box center [208, 378] width 34 height 34
click at [601, 326] on input "a." at bounding box center [601, 321] width 1 height 9
radio input "true"
click at [555, 552] on button "Next" at bounding box center [601, 559] width 183 height 45
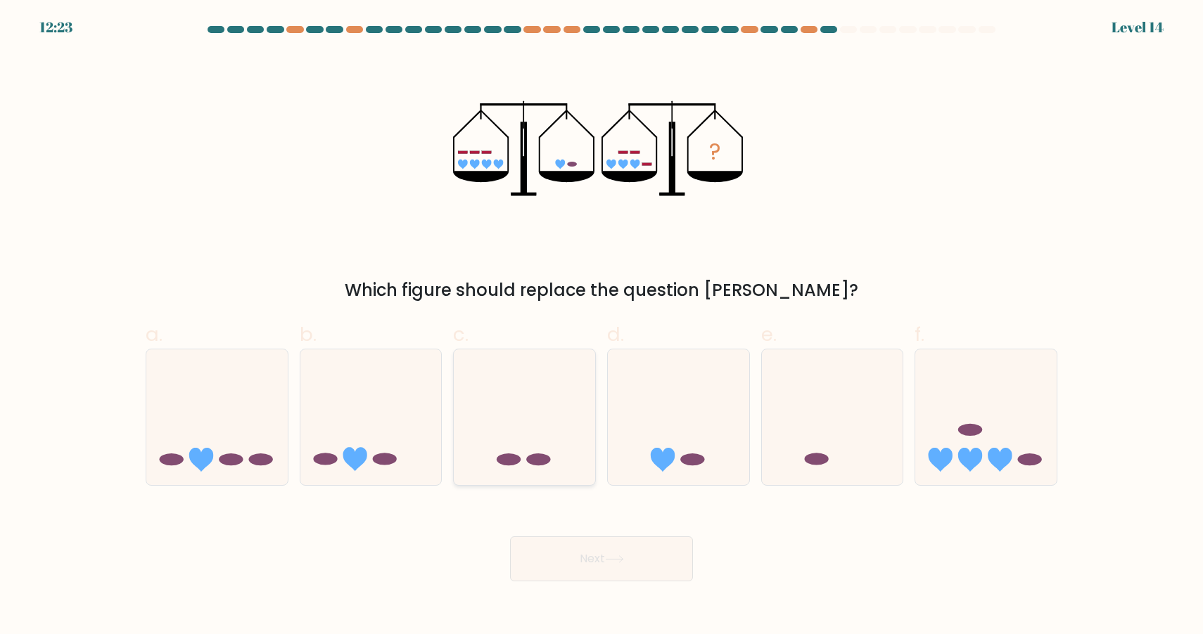
click at [524, 404] on icon at bounding box center [524, 417] width 141 height 117
click at [601, 326] on input "c." at bounding box center [601, 321] width 1 height 9
radio input "true"
click at [639, 559] on button "Next" at bounding box center [601, 559] width 183 height 45
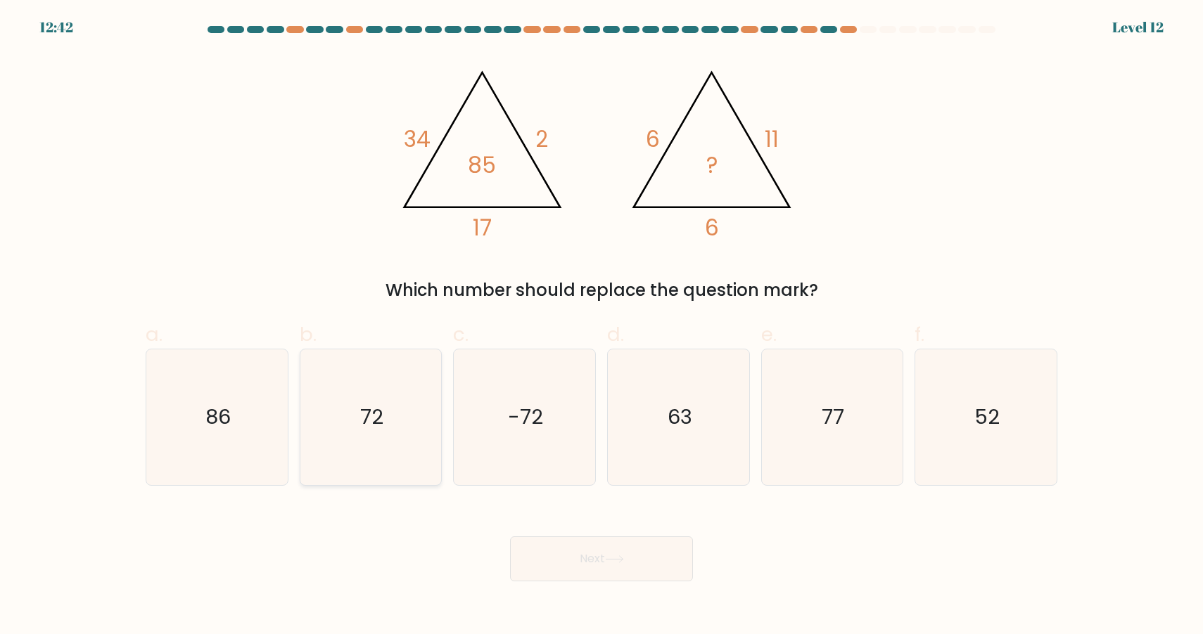
click at [406, 418] on icon "72" at bounding box center [370, 418] width 136 height 136
click at [601, 326] on input "b. 72" at bounding box center [601, 321] width 1 height 9
radio input "true"
click at [610, 550] on button "Next" at bounding box center [601, 559] width 183 height 45
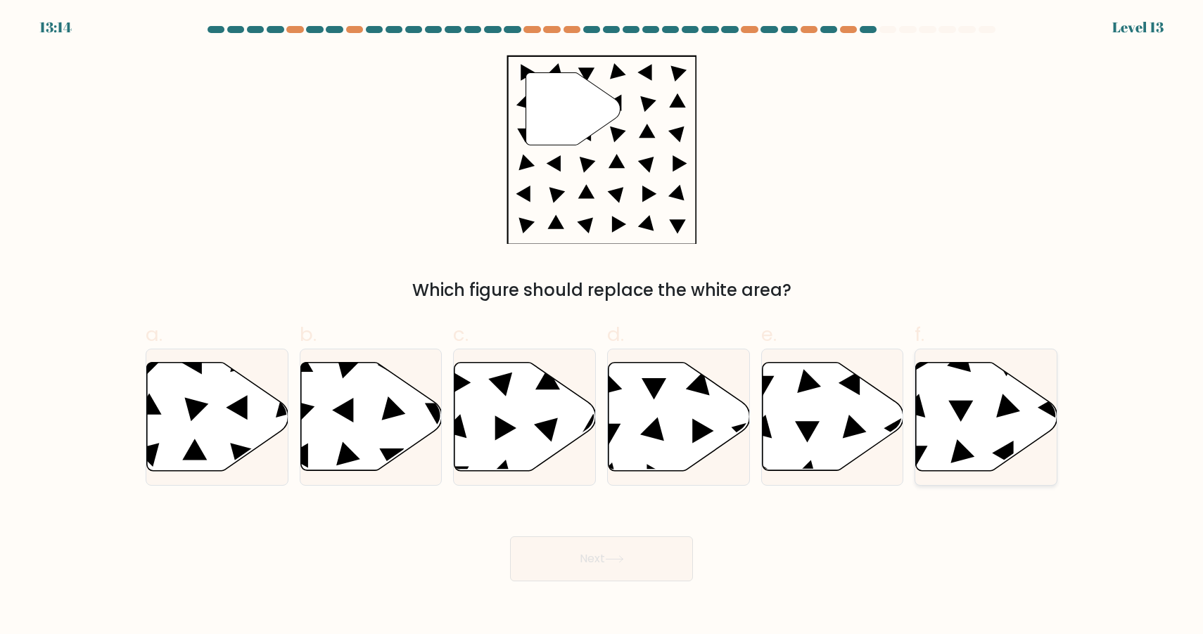
click at [1006, 390] on icon at bounding box center [986, 417] width 141 height 108
click at [602, 326] on input "f." at bounding box center [601, 321] width 1 height 9
radio input "true"
click at [622, 562] on icon at bounding box center [614, 560] width 19 height 8
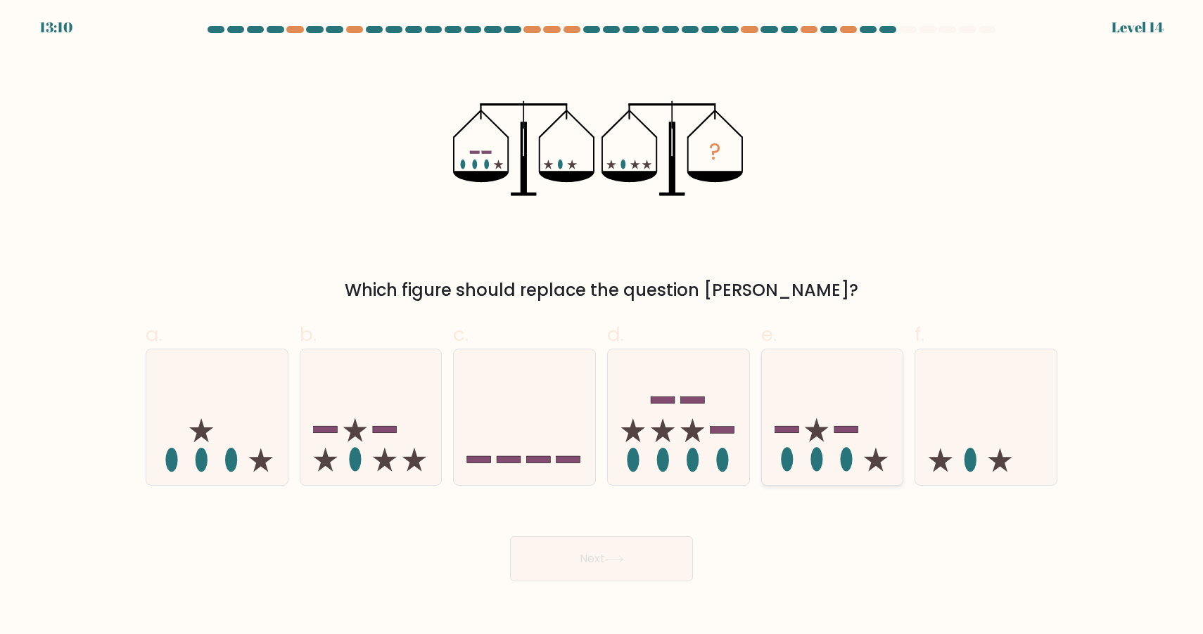
click at [838, 440] on icon at bounding box center [832, 417] width 141 height 117
click at [602, 326] on input "e." at bounding box center [601, 321] width 1 height 9
radio input "true"
click at [571, 553] on button "Next" at bounding box center [601, 559] width 183 height 45
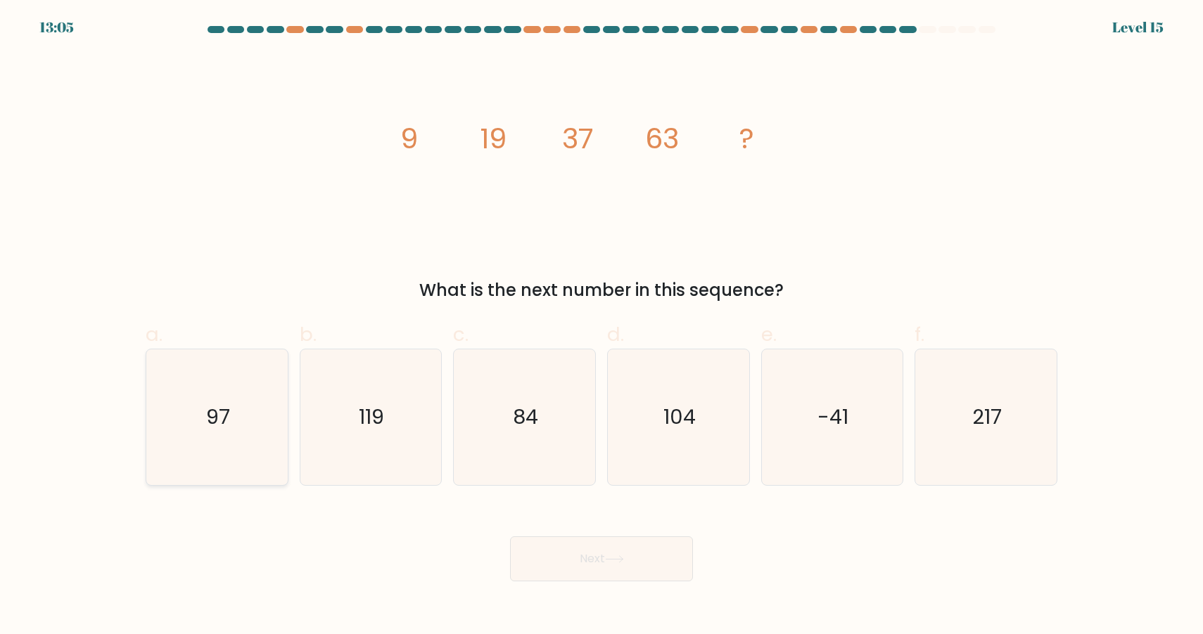
click at [158, 396] on icon "97" at bounding box center [217, 418] width 136 height 136
click at [601, 326] on input "a. 97" at bounding box center [601, 321] width 1 height 9
radio input "true"
click at [575, 547] on button "Next" at bounding box center [601, 559] width 183 height 45
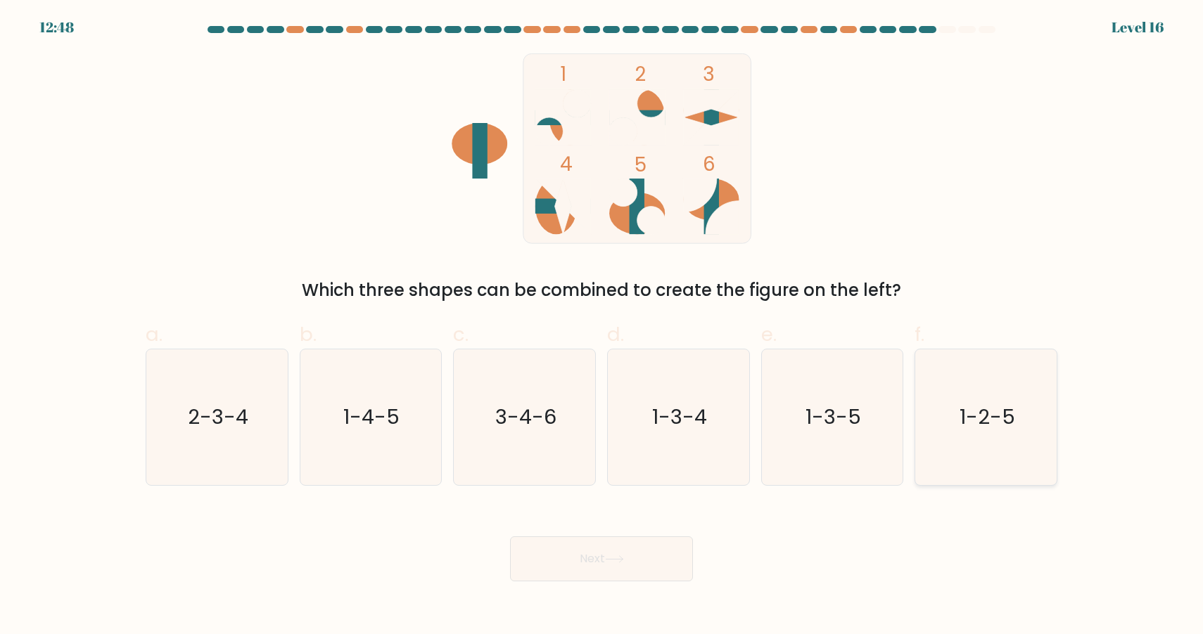
click at [987, 416] on text "1-2-5" at bounding box center [987, 417] width 56 height 28
click at [602, 326] on input "f. 1-2-5" at bounding box center [601, 321] width 1 height 9
radio input "true"
click at [680, 552] on button "Next" at bounding box center [601, 559] width 183 height 45
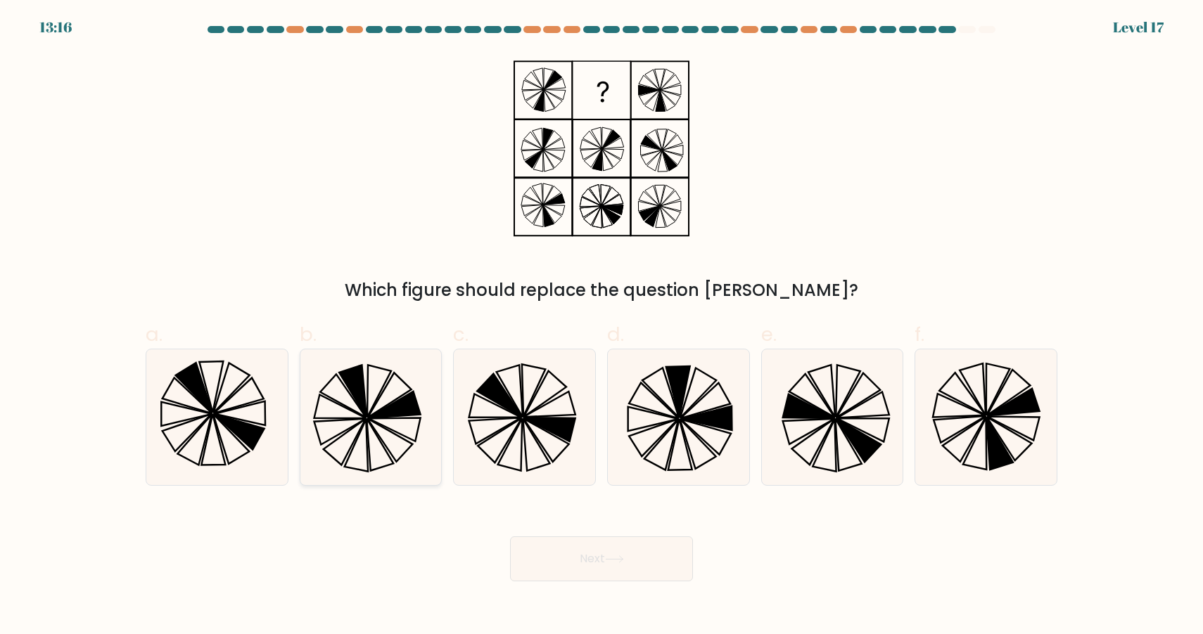
click at [352, 402] on icon at bounding box center [370, 418] width 136 height 136
click at [601, 326] on input "b." at bounding box center [601, 321] width 1 height 9
radio input "true"
click at [587, 563] on button "Next" at bounding box center [601, 559] width 183 height 45
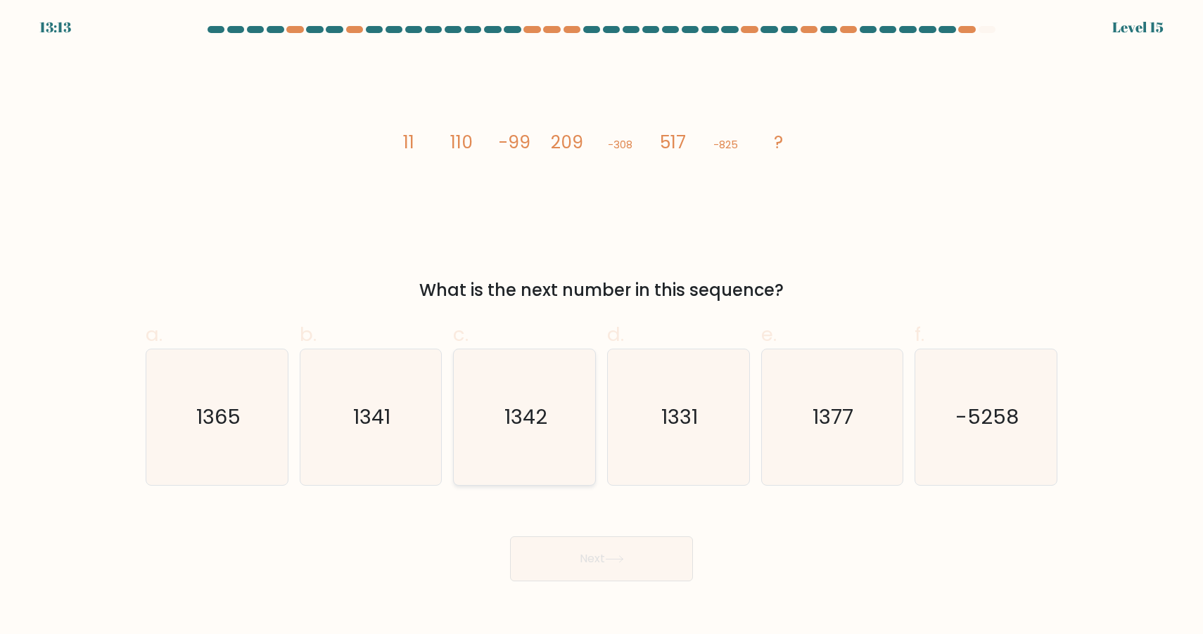
click at [536, 385] on icon "1342" at bounding box center [524, 418] width 136 height 136
click at [601, 326] on input "c. 1342" at bounding box center [601, 321] width 1 height 9
radio input "true"
click at [620, 560] on icon at bounding box center [614, 559] width 17 height 6
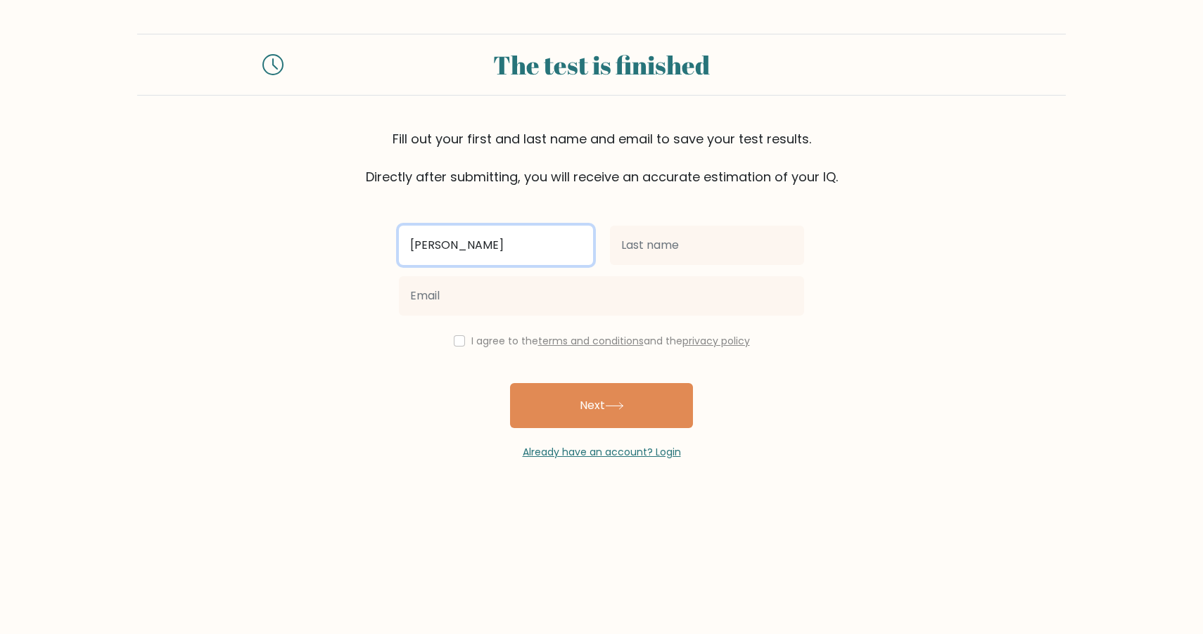
click at [546, 234] on input "Jen" at bounding box center [496, 245] width 194 height 39
click at [508, 240] on input "JENNIFER" at bounding box center [496, 245] width 194 height 39
type input "Jennifer"
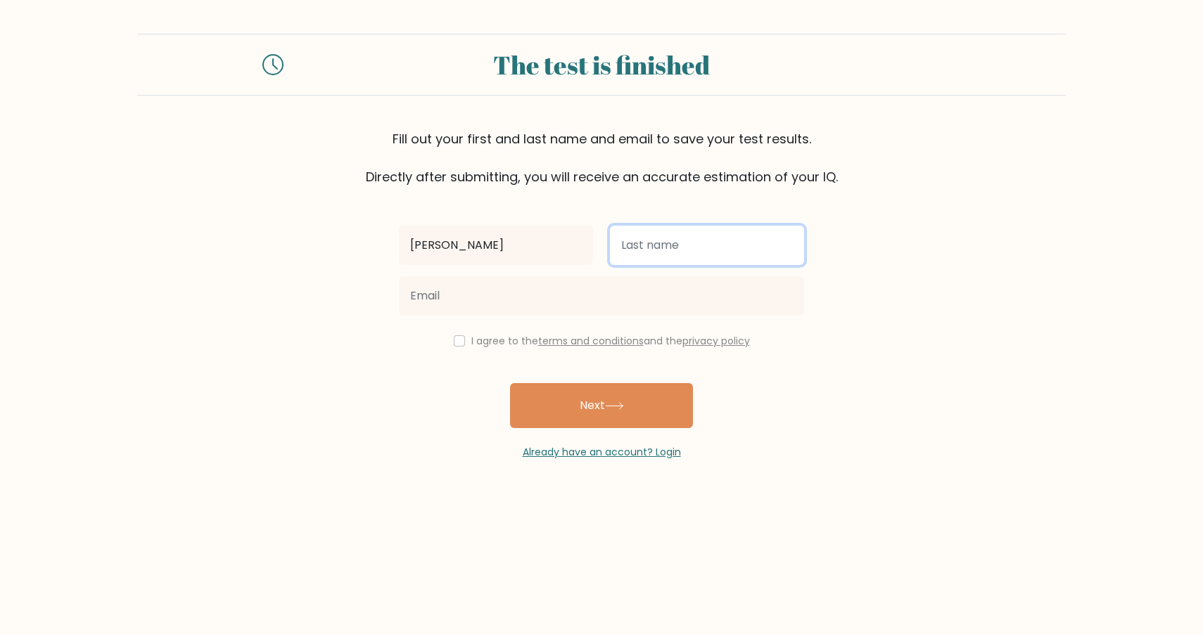
click at [700, 229] on input "text" at bounding box center [707, 245] width 194 height 39
type input "Malabanan"
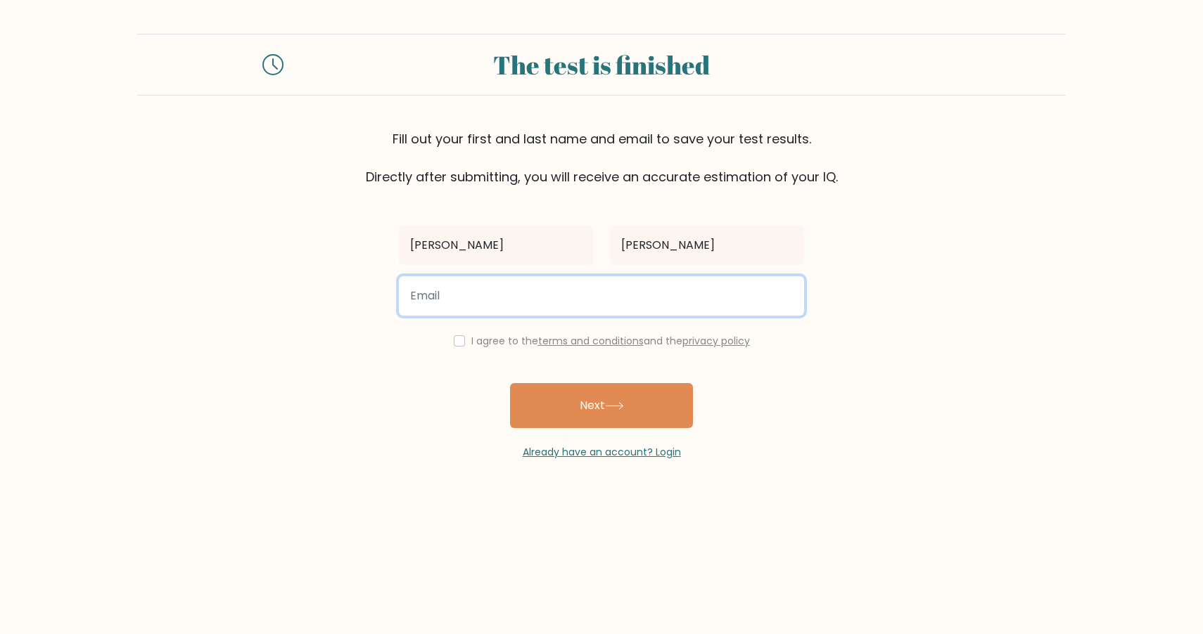
click at [634, 299] on input "email" at bounding box center [601, 295] width 405 height 39
type input "jpm.malabanan@gmail.com"
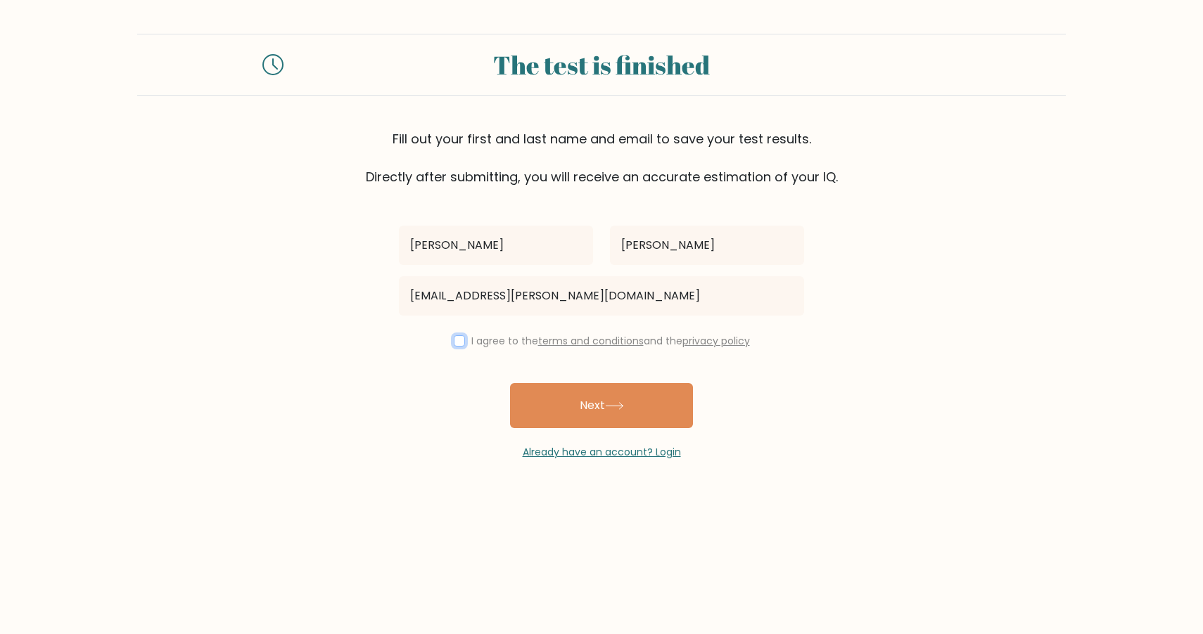
click at [454, 338] on input "checkbox" at bounding box center [459, 340] width 11 height 11
checkbox input "true"
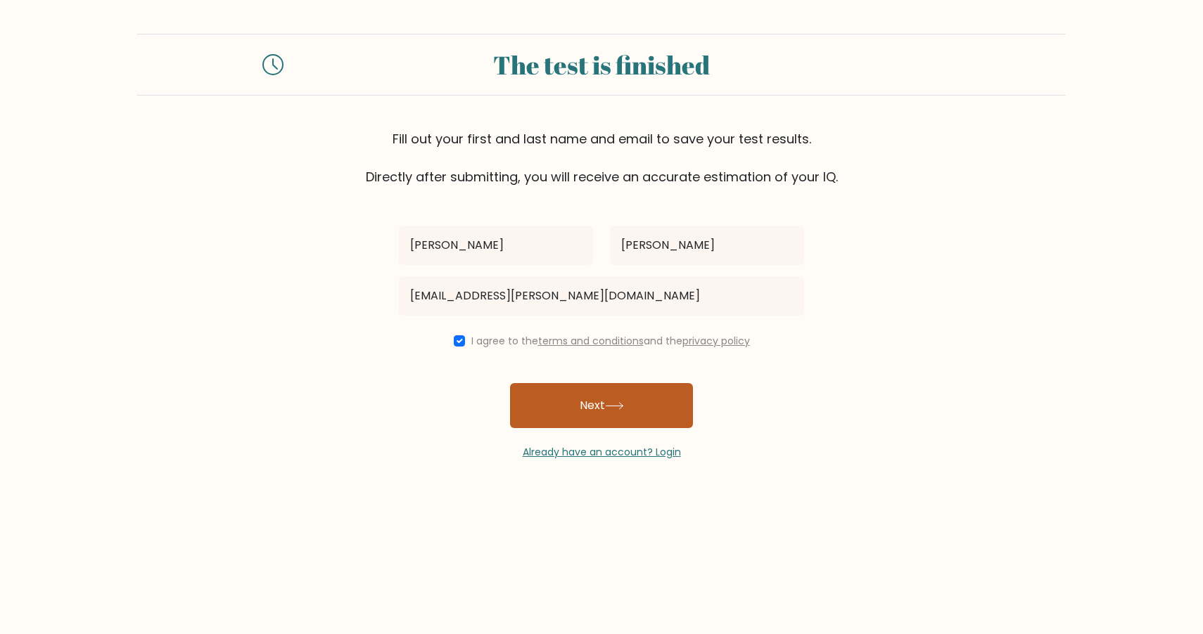
click at [568, 392] on button "Next" at bounding box center [601, 405] width 183 height 45
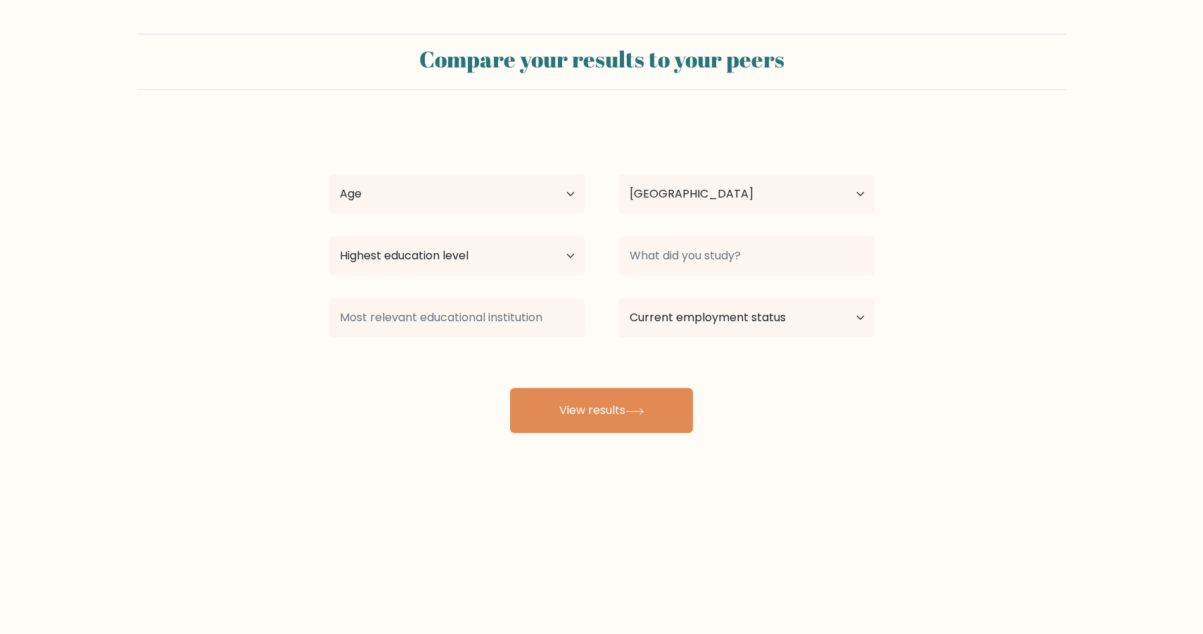
select select "PH"
click at [563, 191] on select "Age Under 18 years old 18-24 years old 25-34 years old 35-44 years old 45-54 ye…" at bounding box center [456, 193] width 256 height 39
select select "25_34"
click at [328, 174] on select "Age Under 18 years old 18-24 years old 25-34 years old 35-44 years old 45-54 ye…" at bounding box center [456, 193] width 256 height 39
click at [525, 253] on select "Highest education level No schooling Primary Lower Secondary Upper Secondary Oc…" at bounding box center [456, 255] width 256 height 39
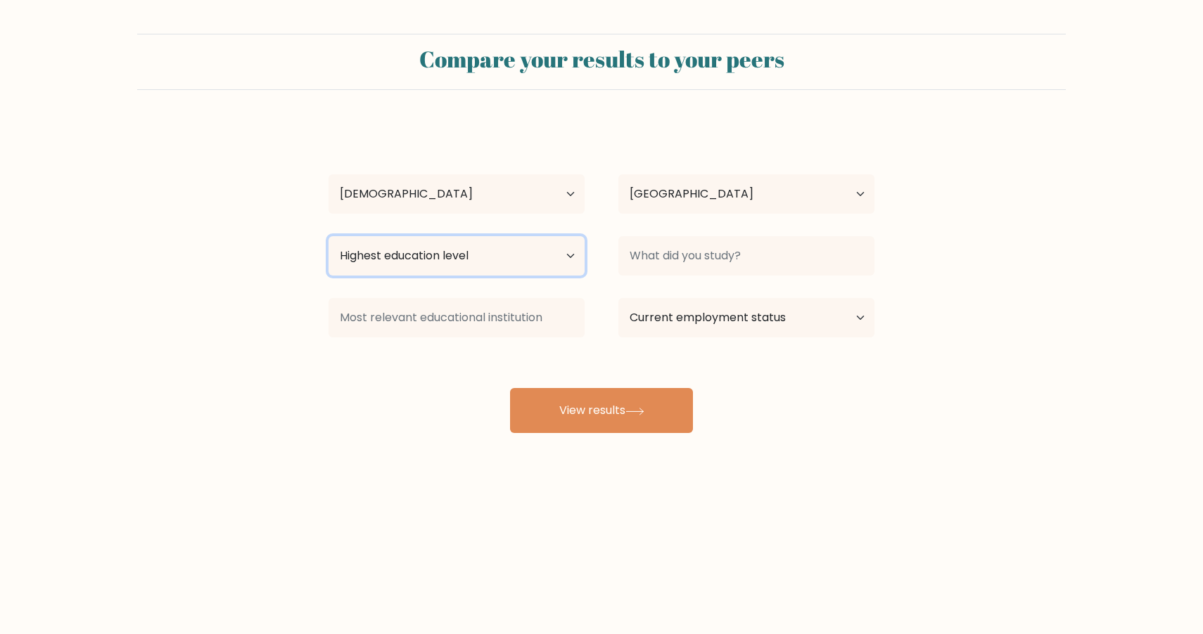
select select "bachelors_degree"
click at [328, 236] on select "Highest education level No schooling Primary Lower Secondary Upper Secondary Oc…" at bounding box center [456, 255] width 256 height 39
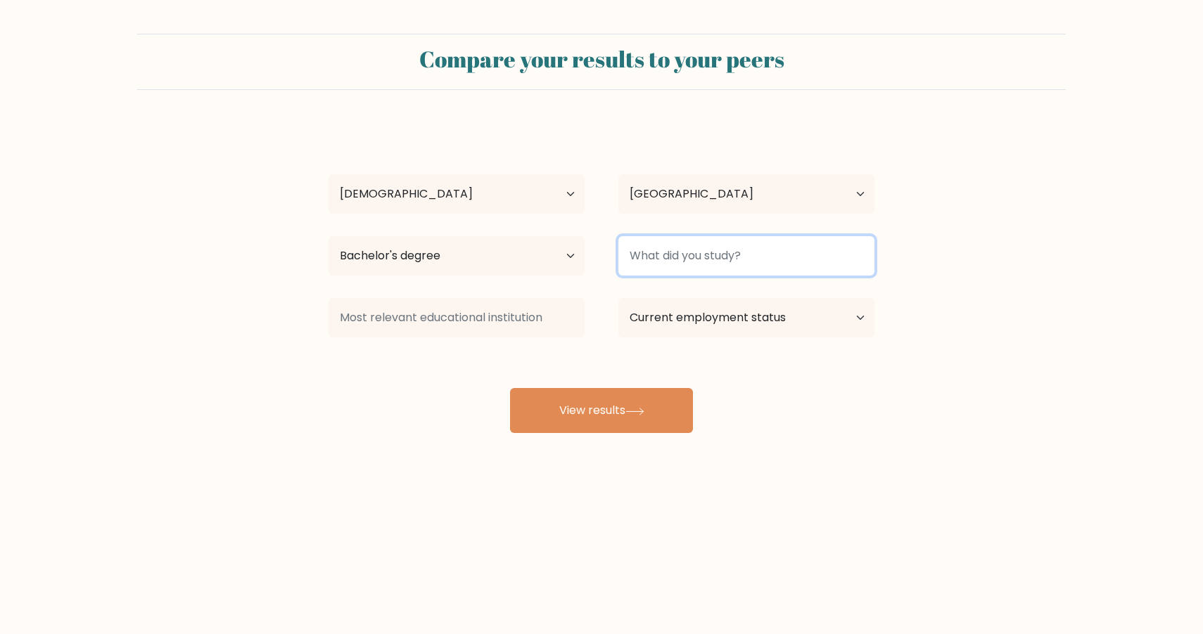
click at [658, 260] on input at bounding box center [746, 255] width 256 height 39
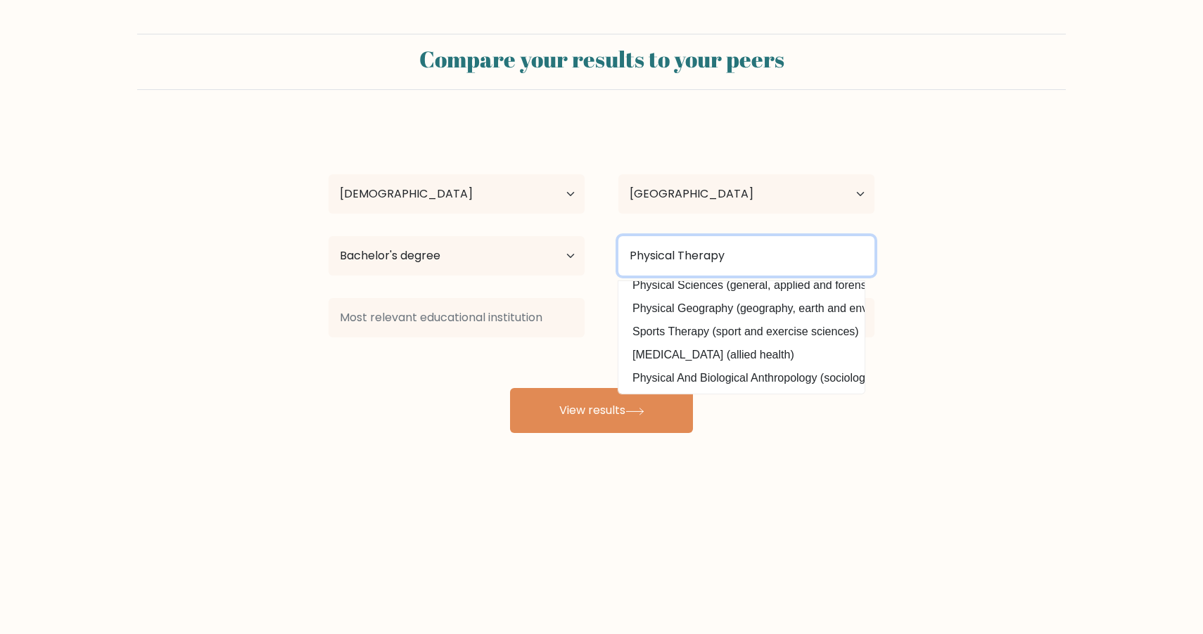
scroll to position [114, 0]
type input "Physical Therapy"
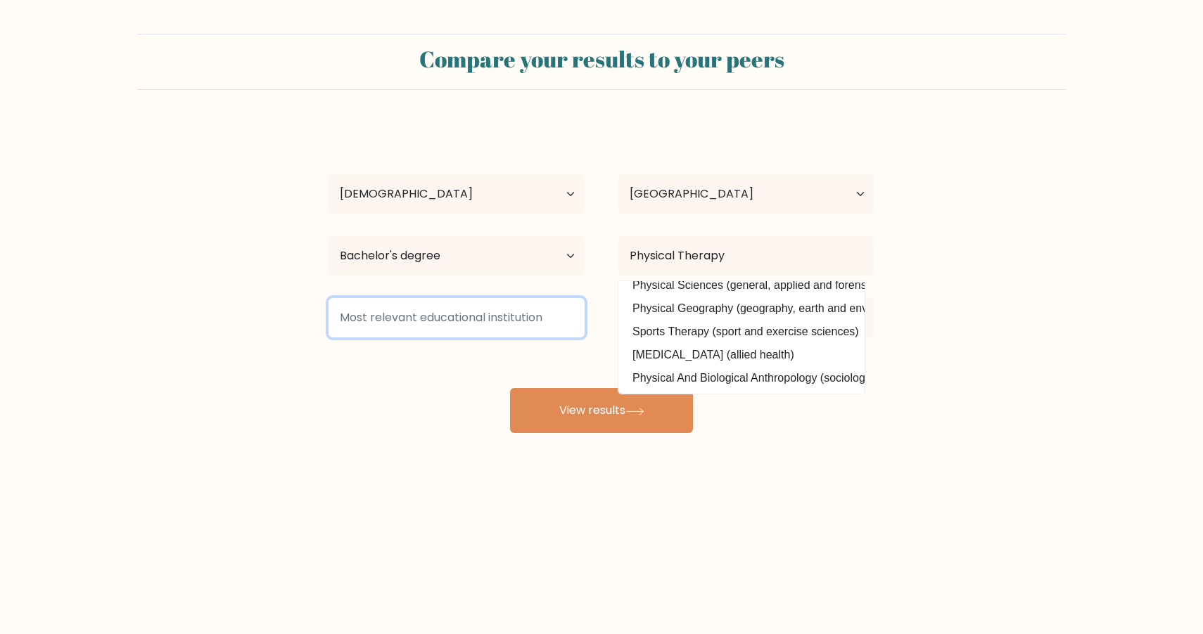
click at [554, 329] on input at bounding box center [456, 317] width 256 height 39
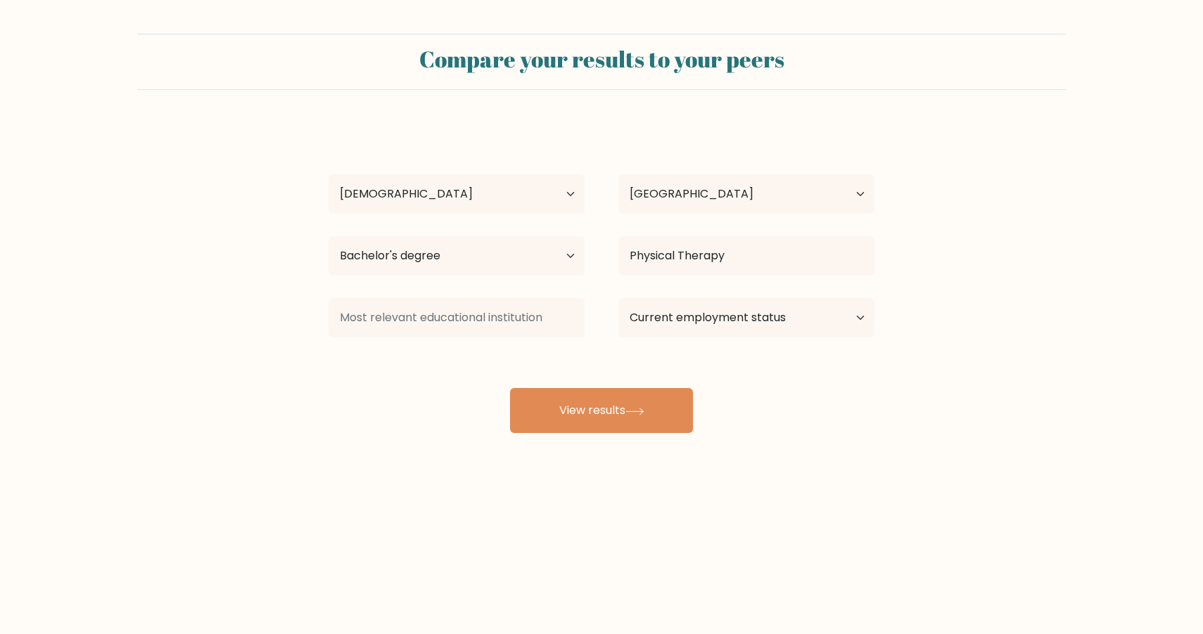
drag, startPoint x: 606, startPoint y: 350, endPoint x: 640, endPoint y: 336, distance: 37.2
click at [606, 350] on div "Jennifer Malabanan Age Under 18 years old 18-24 years old 25-34 years old 35-44…" at bounding box center [601, 278] width 563 height 309
click at [672, 319] on select "Current employment status Employed Student Retired Other / prefer not to answer" at bounding box center [746, 317] width 256 height 39
select select "other"
click at [618, 298] on select "Current employment status Employed Student Retired Other / prefer not to answer" at bounding box center [746, 317] width 256 height 39
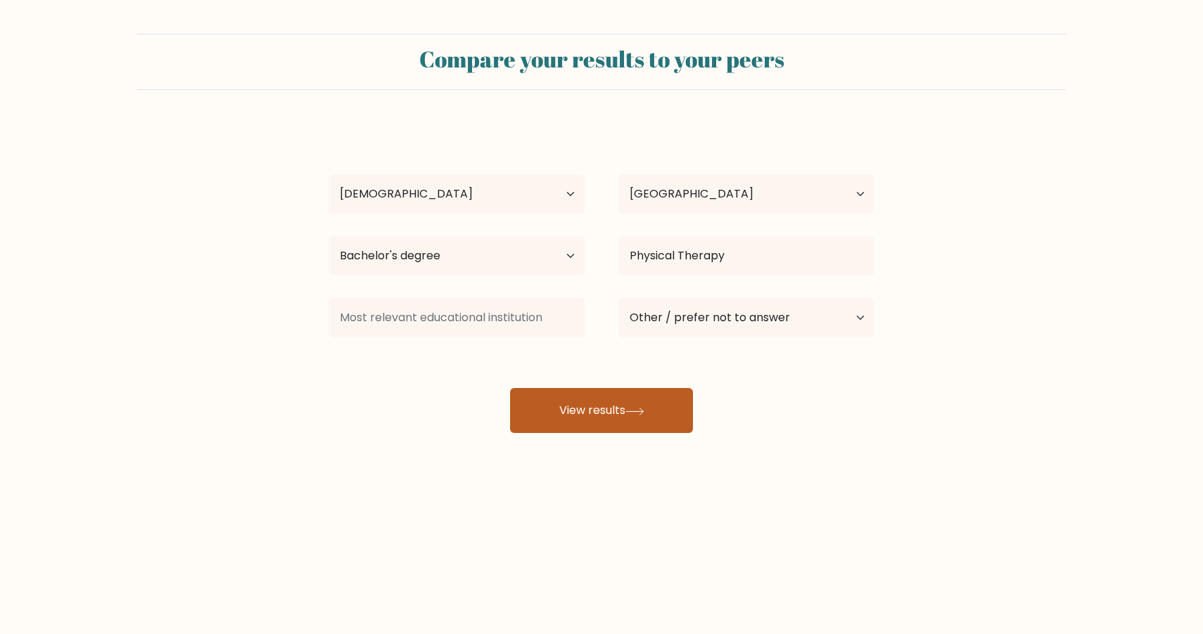
click at [642, 398] on button "View results" at bounding box center [601, 410] width 183 height 45
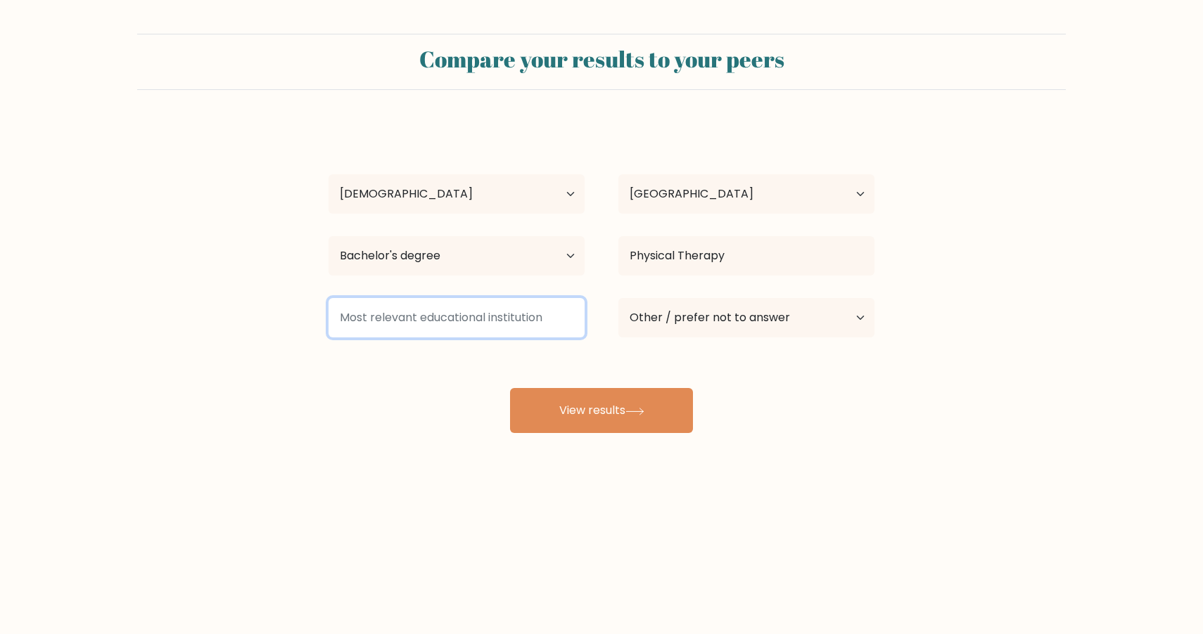
click at [516, 318] on input at bounding box center [456, 317] width 256 height 39
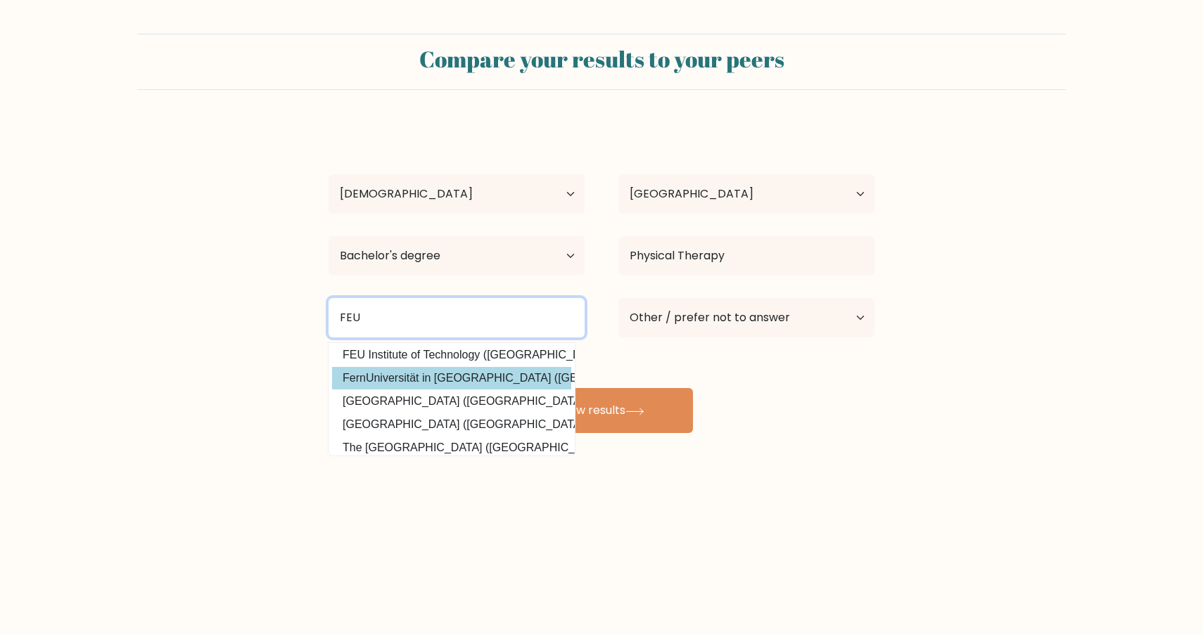
scroll to position [0, 0]
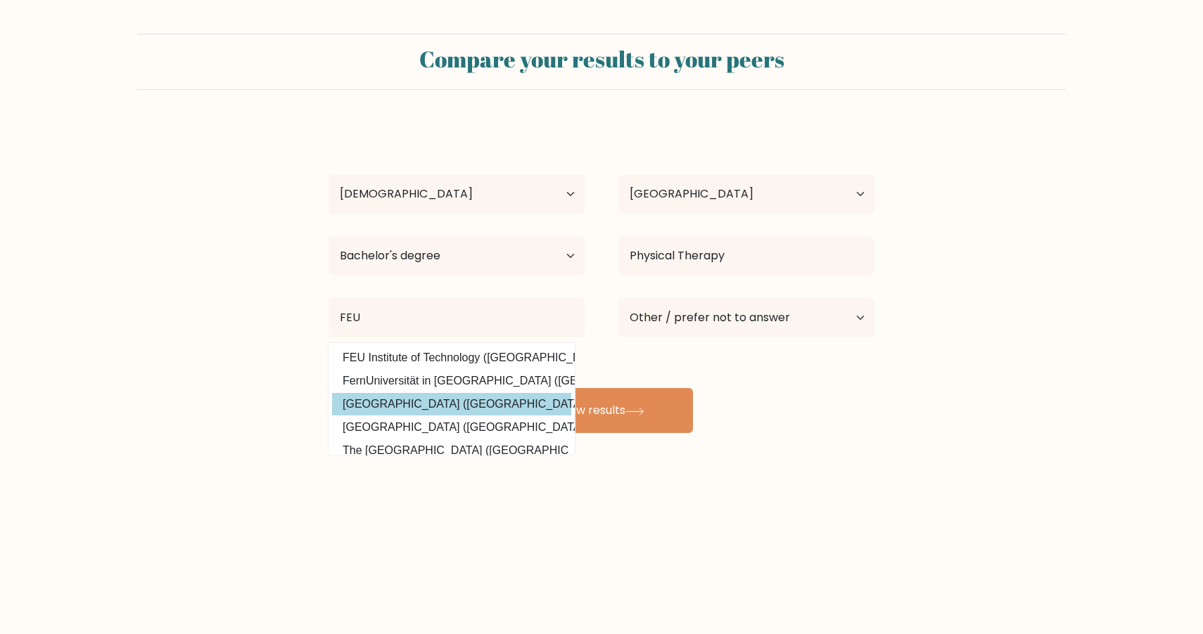
click at [512, 397] on option "Far Eastern University (Philippines)" at bounding box center [451, 404] width 239 height 23
type input "[GEOGRAPHIC_DATA]"
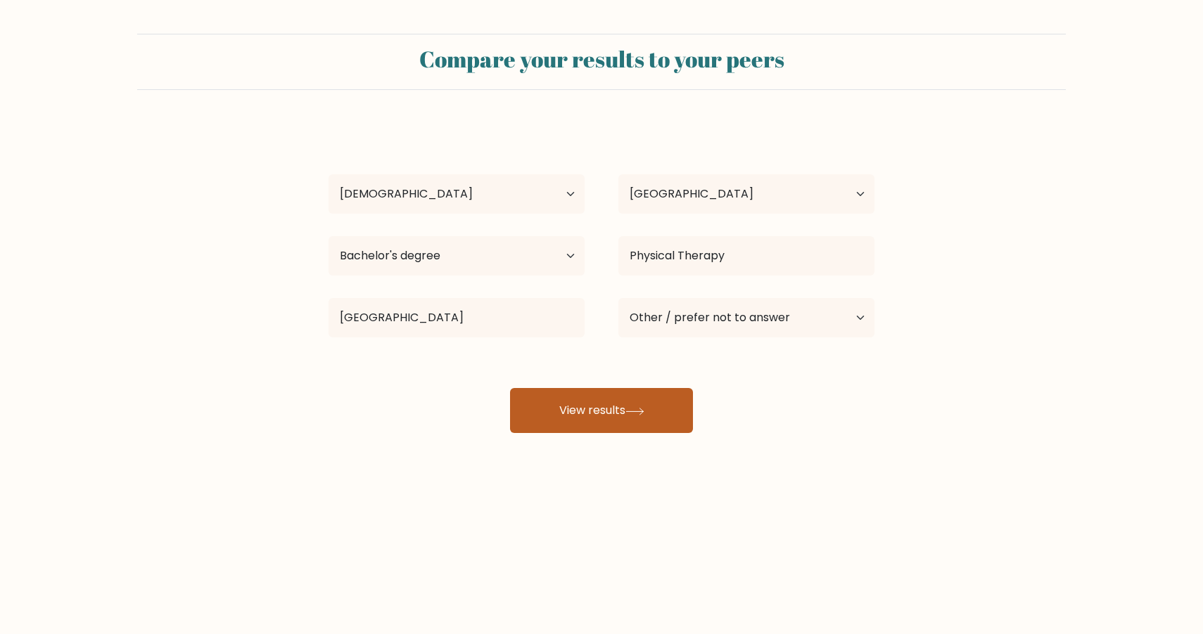
click at [649, 393] on button "View results" at bounding box center [601, 410] width 183 height 45
